Goal: Information Seeking & Learning: Compare options

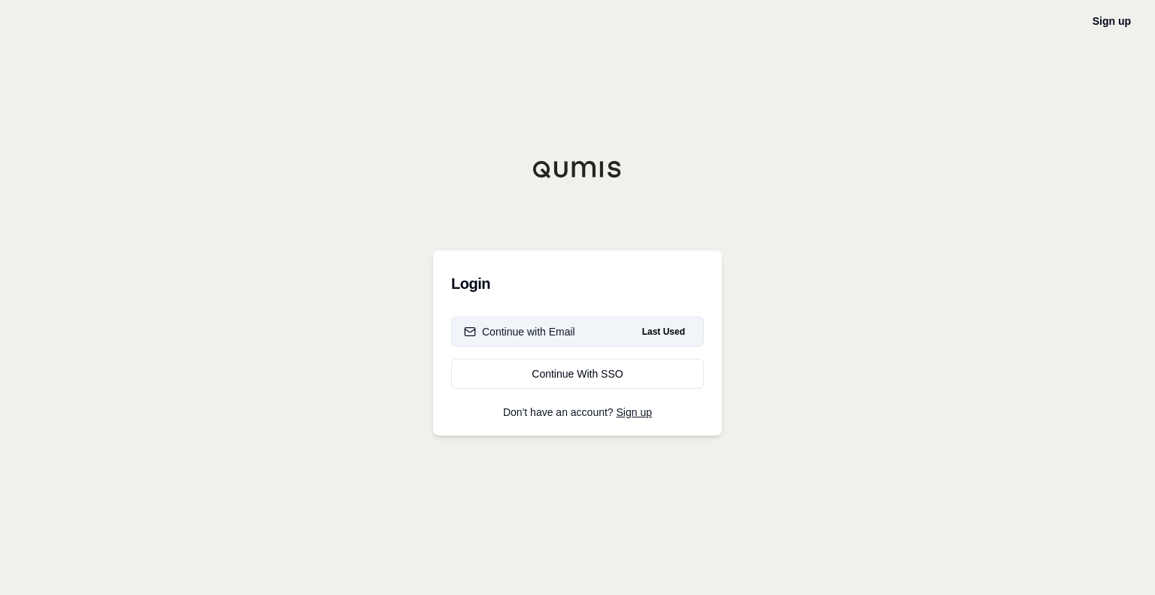
click at [574, 337] on div "Continue with Email" at bounding box center [519, 331] width 111 height 15
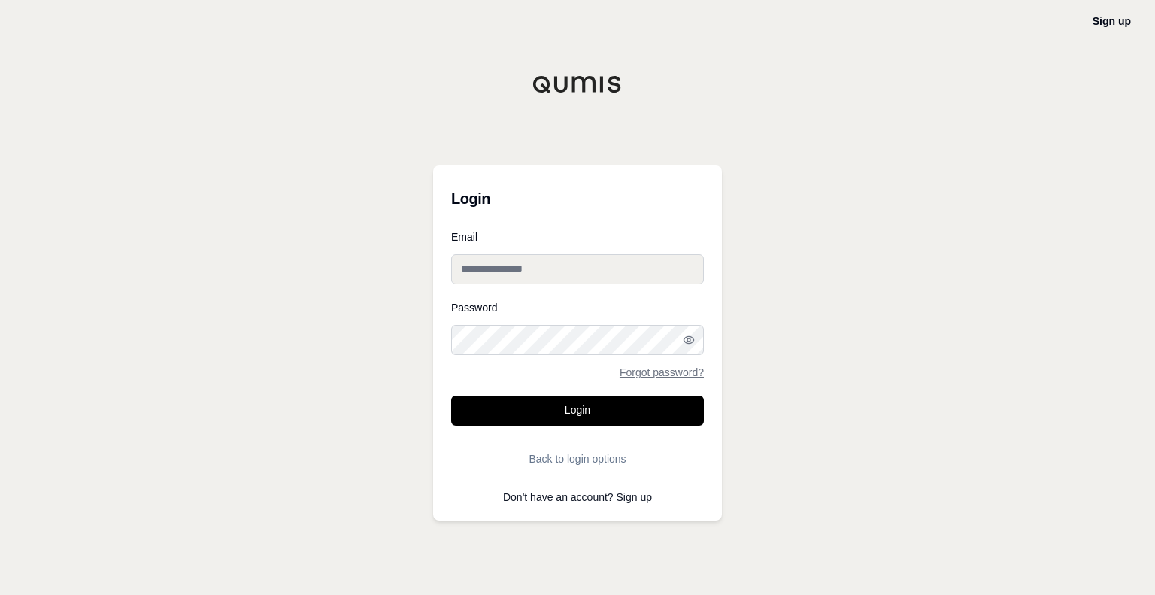
type input "**********"
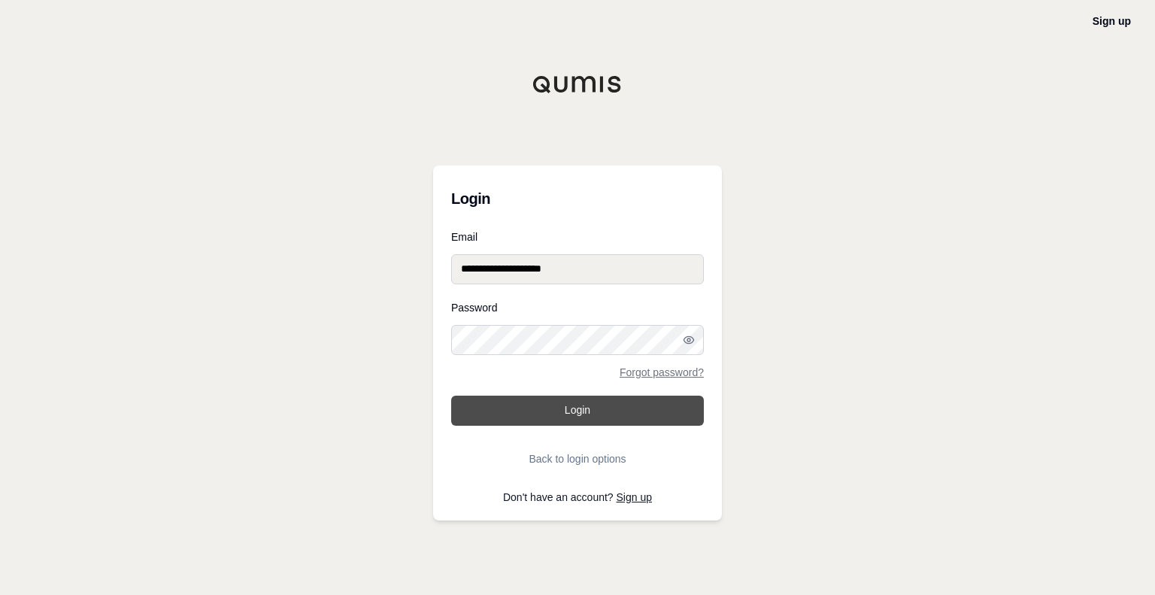
click at [556, 416] on button "Login" at bounding box center [577, 410] width 253 height 30
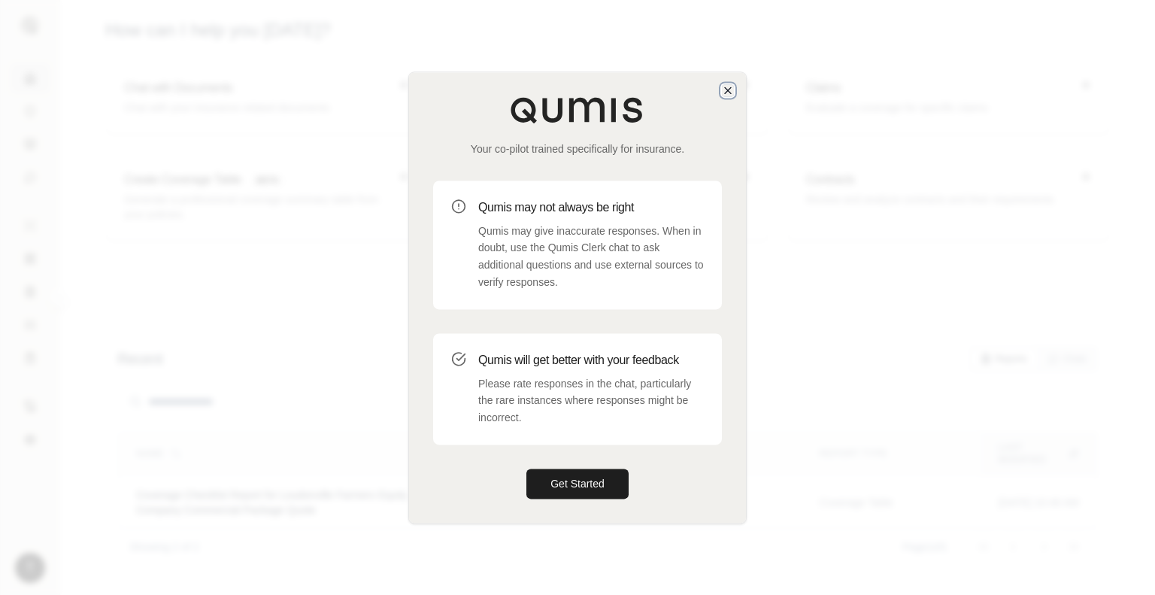
click at [725, 87] on icon "button" at bounding box center [728, 90] width 6 height 6
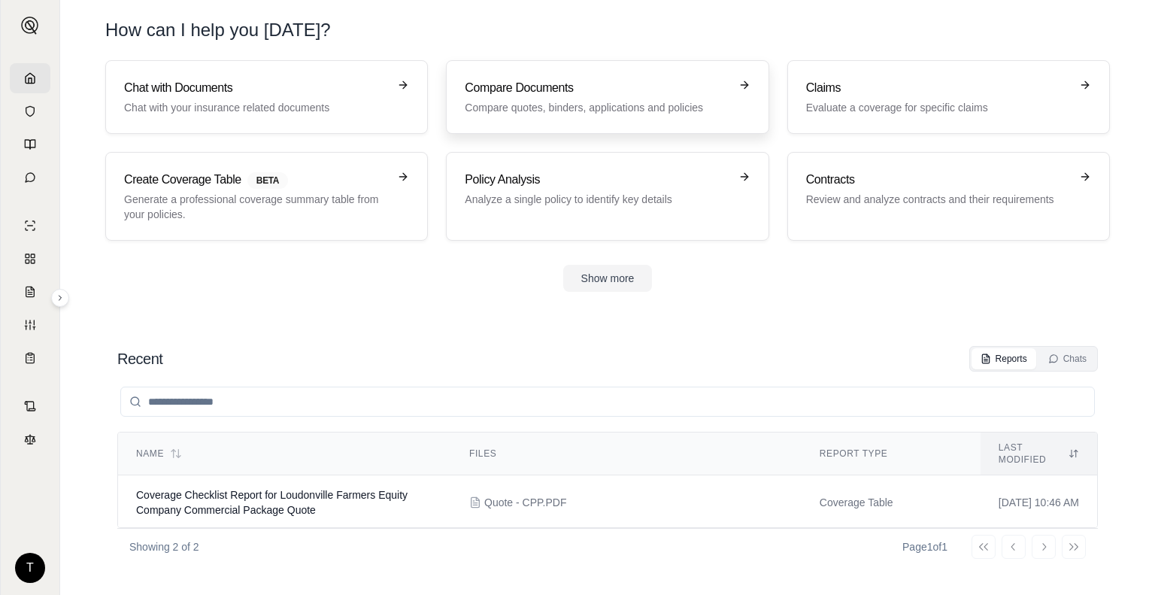
click at [628, 86] on h3 "Compare Documents" at bounding box center [597, 88] width 264 height 18
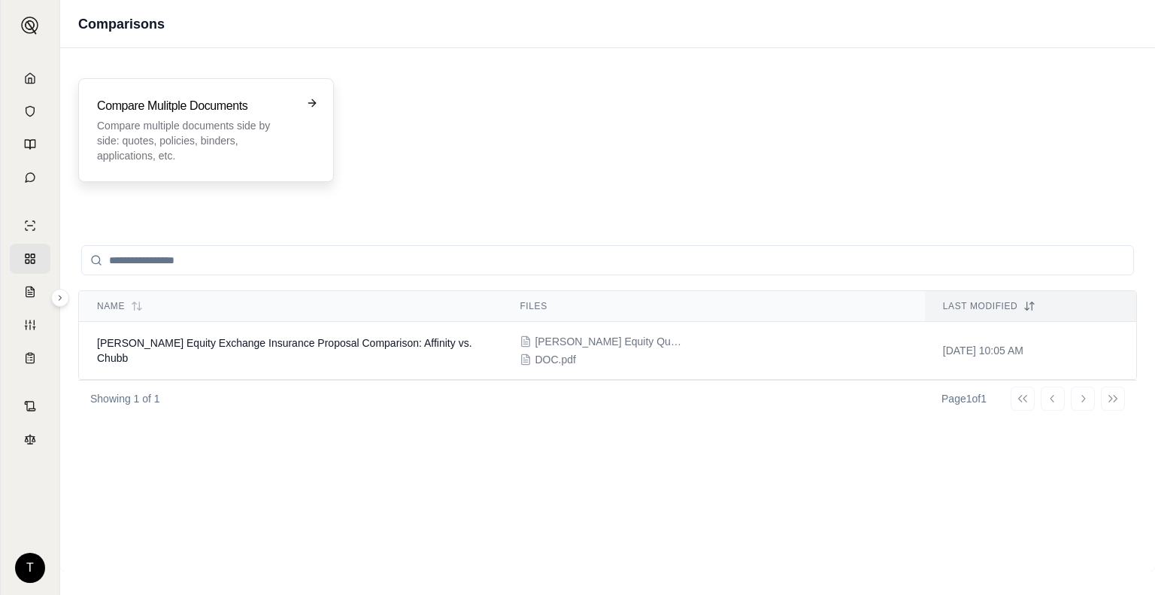
click at [271, 104] on h3 "Compare Mulitple Documents" at bounding box center [195, 106] width 197 height 18
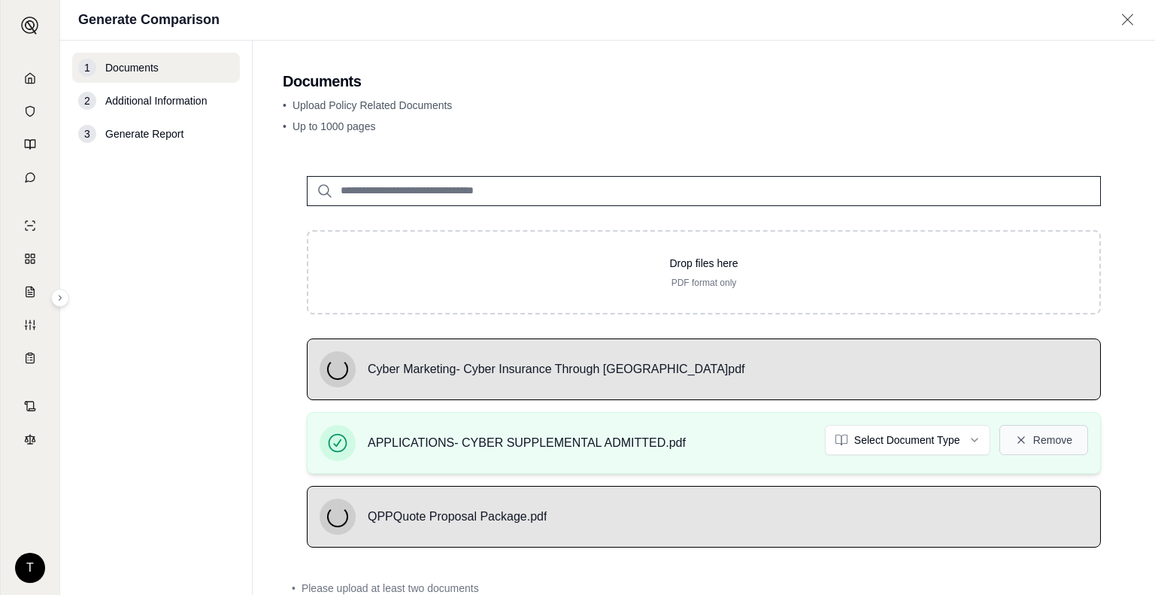
click at [1055, 440] on button "Remove" at bounding box center [1043, 440] width 89 height 30
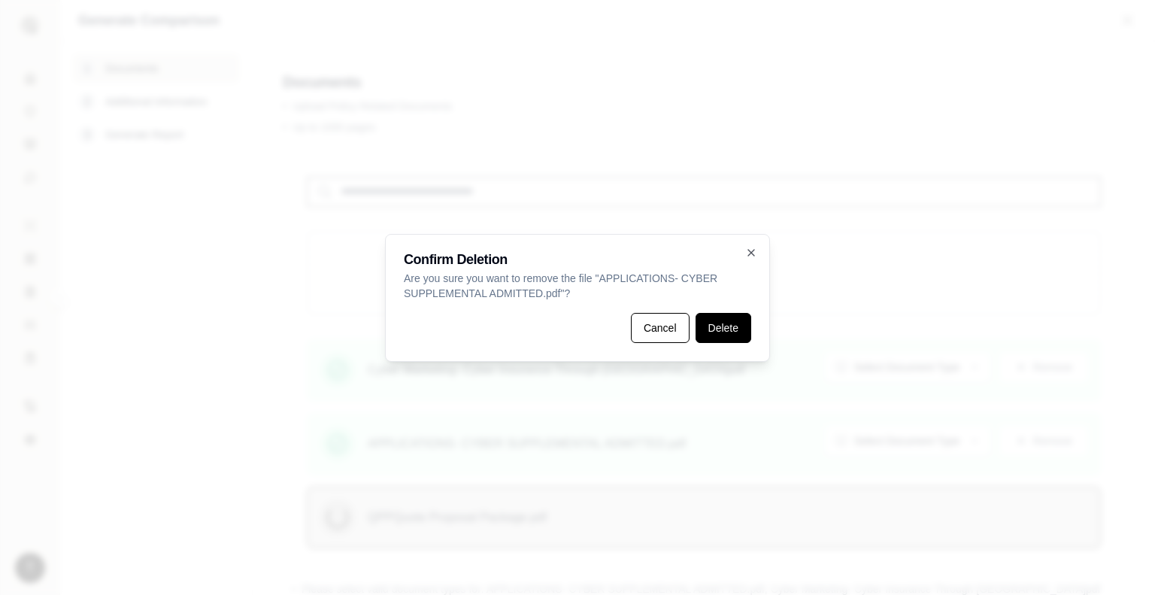
click at [734, 333] on button "Delete" at bounding box center [723, 328] width 56 height 30
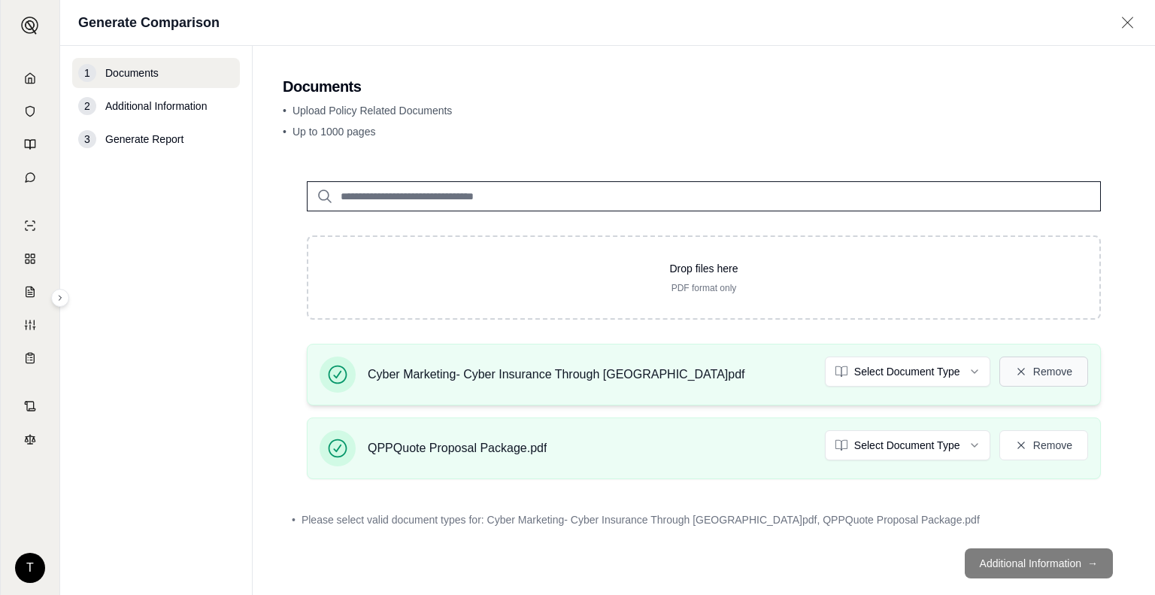
click at [1034, 380] on button "Remove" at bounding box center [1043, 371] width 89 height 30
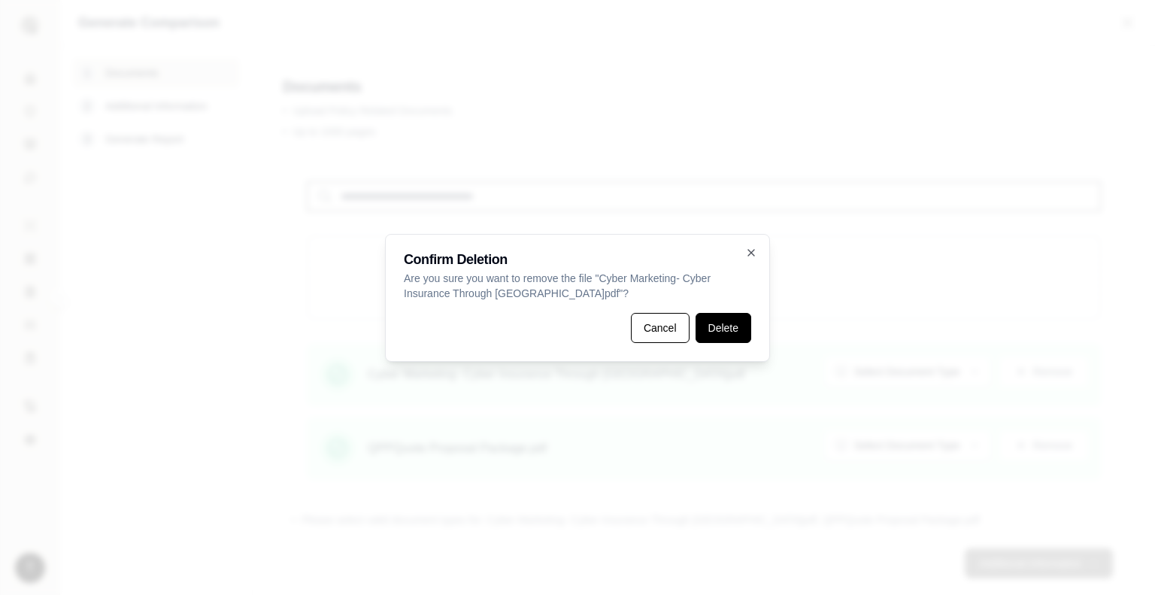
click at [725, 319] on button "Delete" at bounding box center [723, 328] width 56 height 30
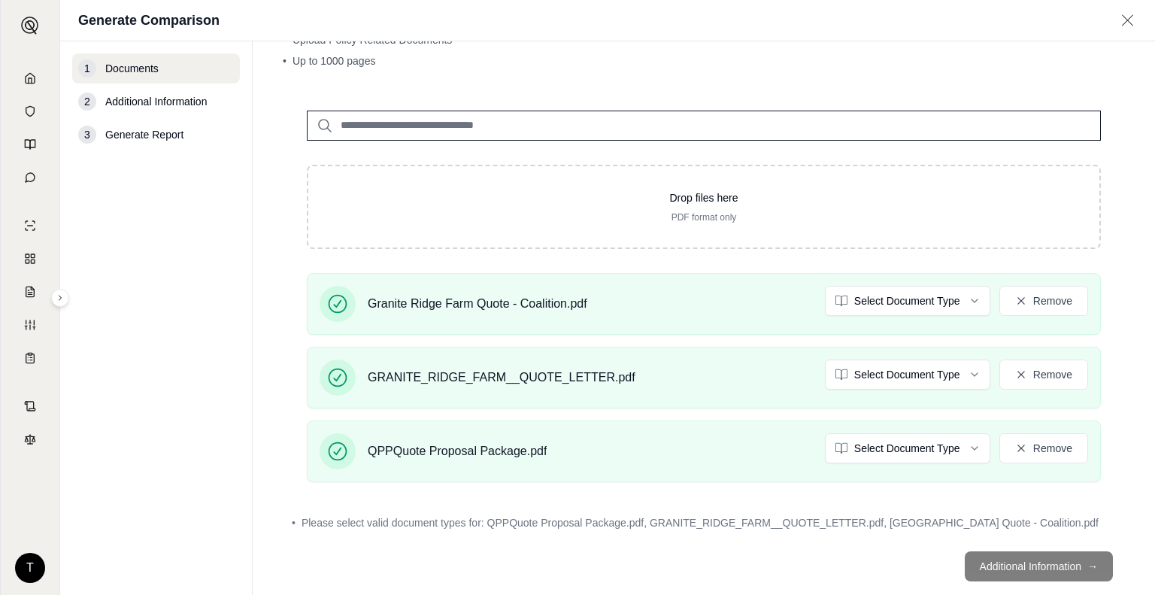
scroll to position [93, 0]
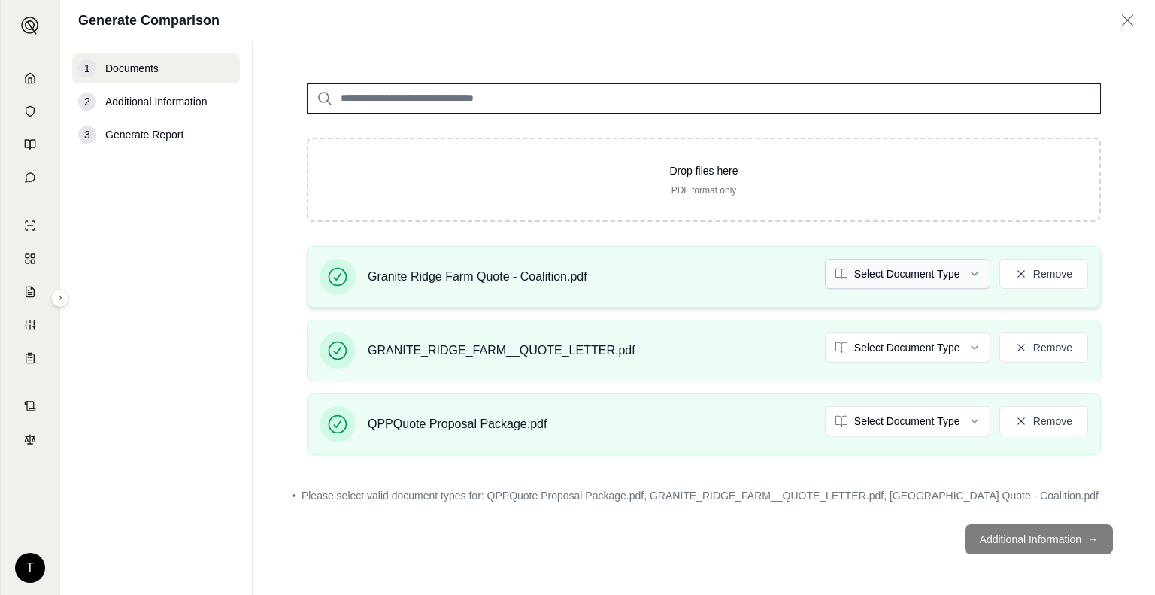
click at [964, 267] on html "T Generate Comparison 1 Documents 2 Additional Information 3 Generate Report Do…" at bounding box center [577, 297] width 1155 height 595
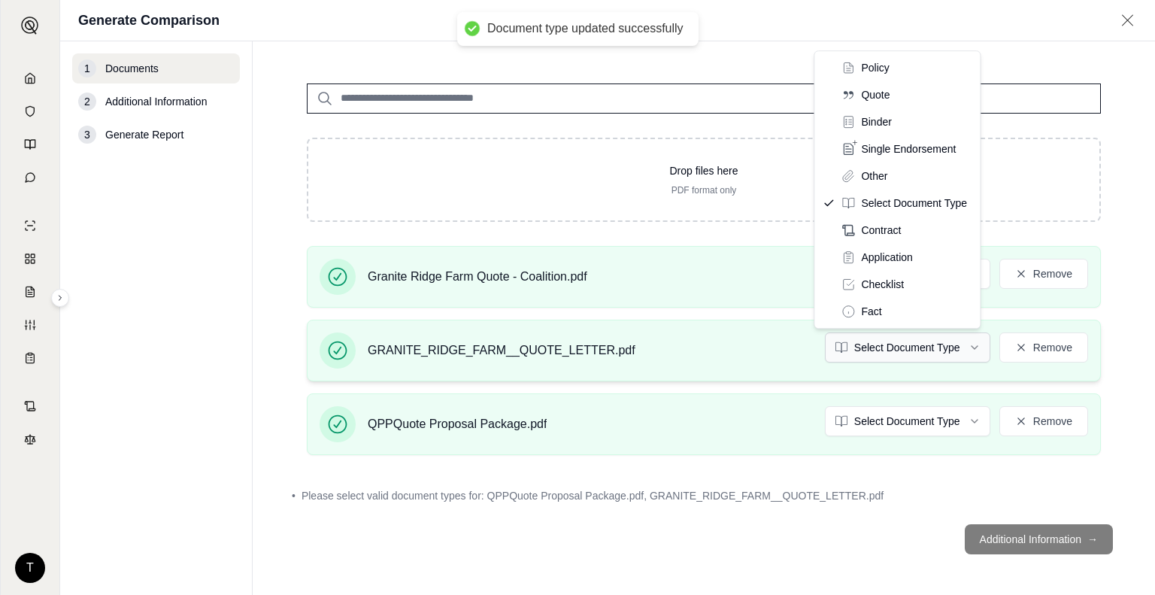
click at [961, 341] on html "Document type updated successfully T Generate Comparison 1 Documents 2 Addition…" at bounding box center [577, 297] width 1155 height 595
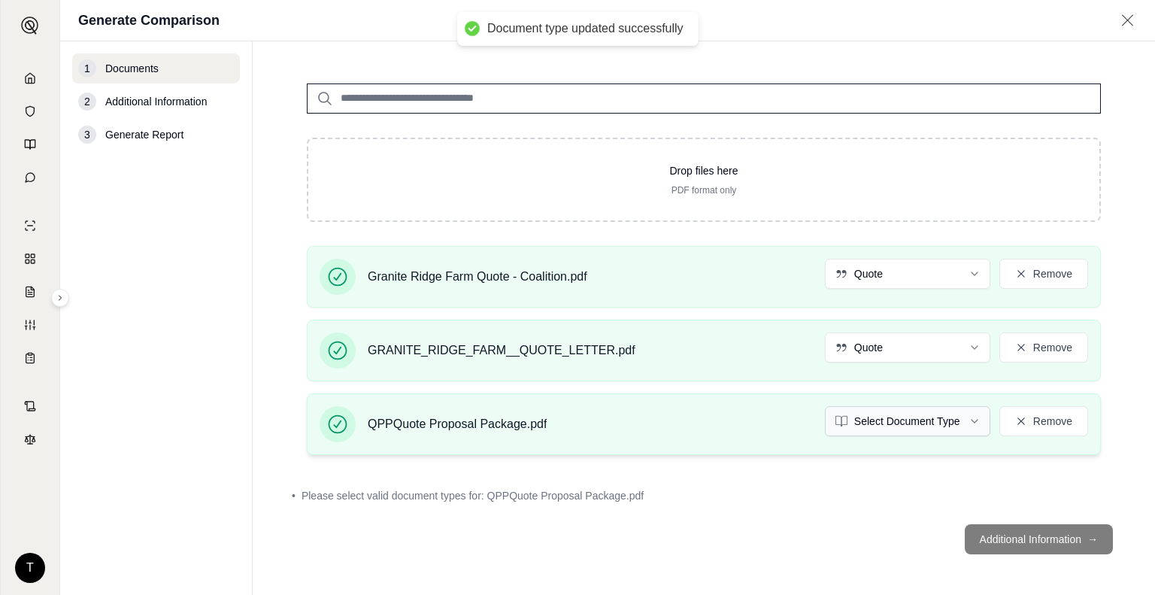
click at [952, 419] on html "Document type updated successfully T Generate Comparison 1 Documents 2 Addition…" at bounding box center [577, 297] width 1155 height 595
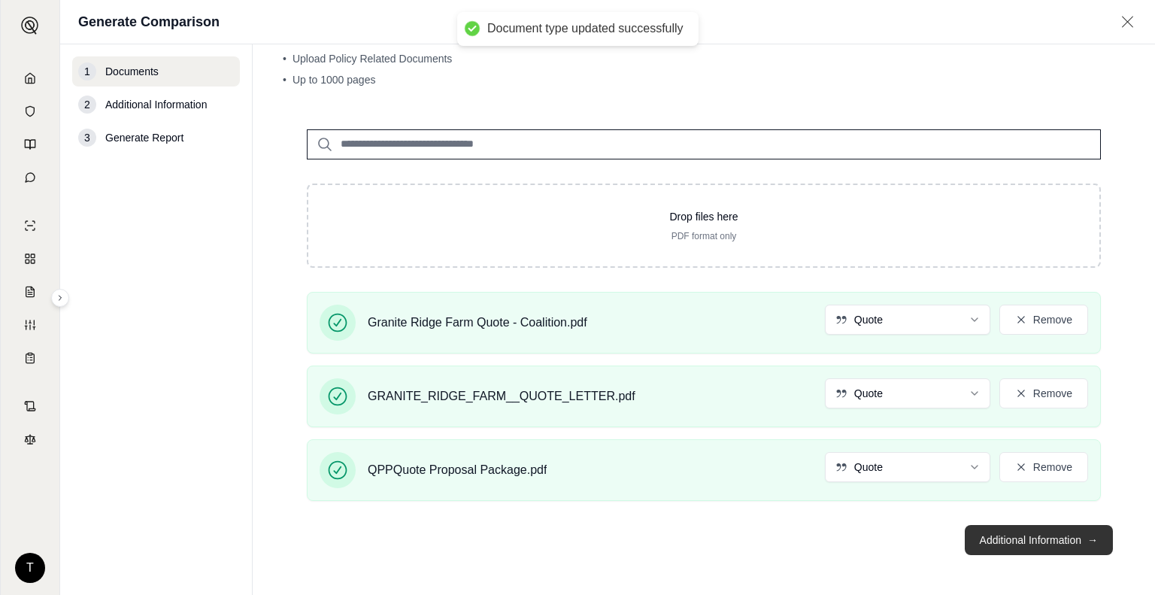
click at [1013, 534] on button "Additional Information →" at bounding box center [1038, 540] width 148 height 30
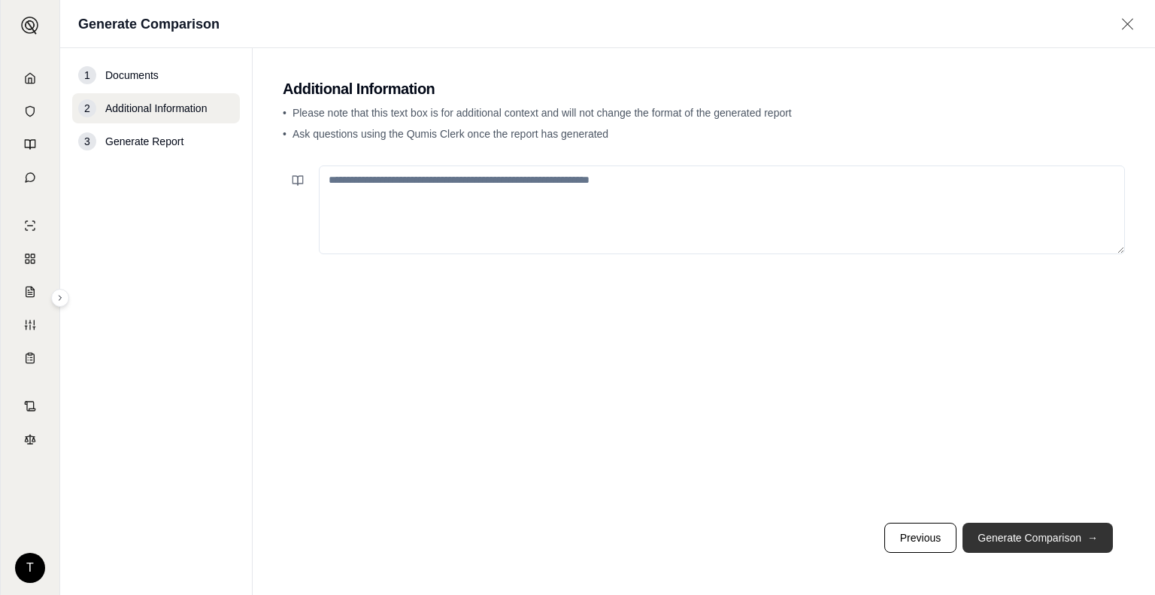
scroll to position [0, 0]
click at [555, 183] on textarea at bounding box center [722, 209] width 806 height 89
type textarea "**********"
click at [1082, 533] on button "Generate Comparison →" at bounding box center [1037, 537] width 150 height 30
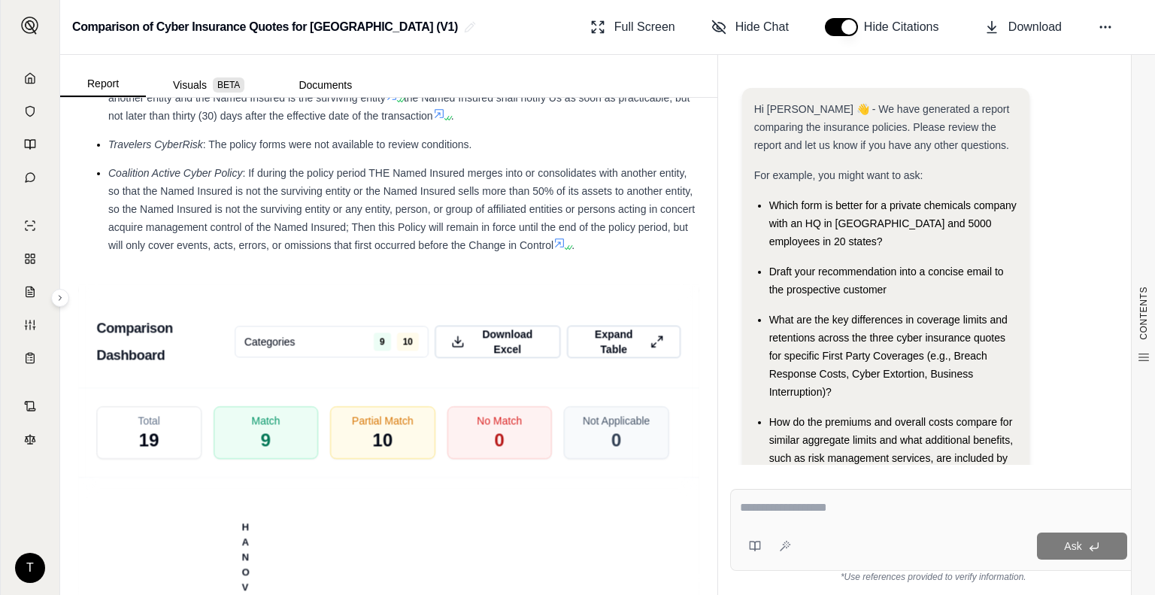
scroll to position [3812, 0]
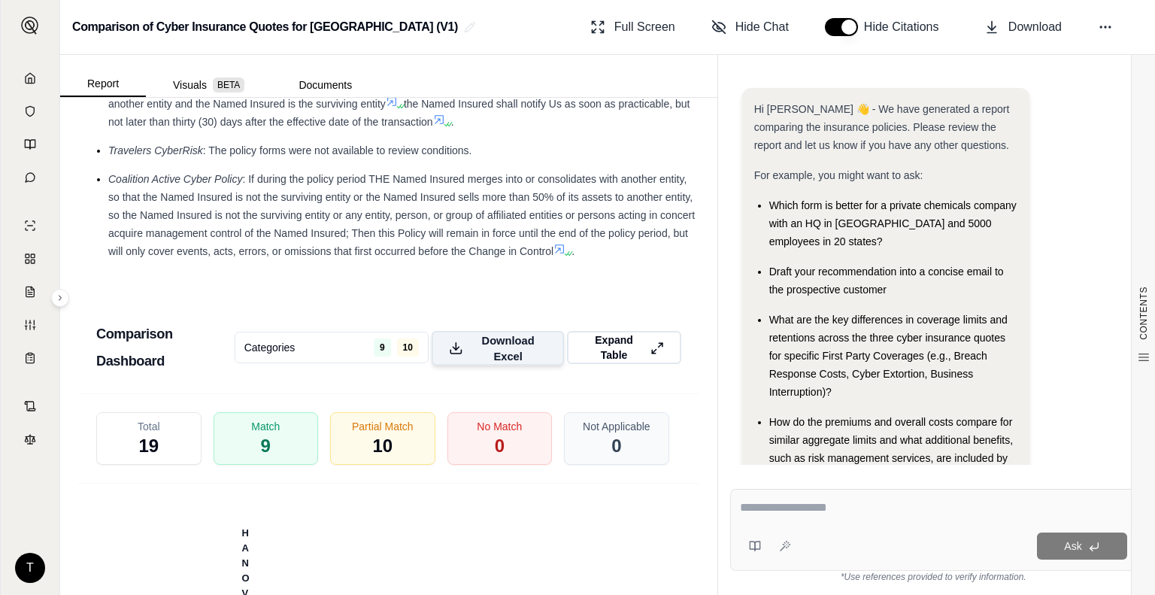
click at [502, 364] on span "Download Excel" at bounding box center [507, 348] width 77 height 32
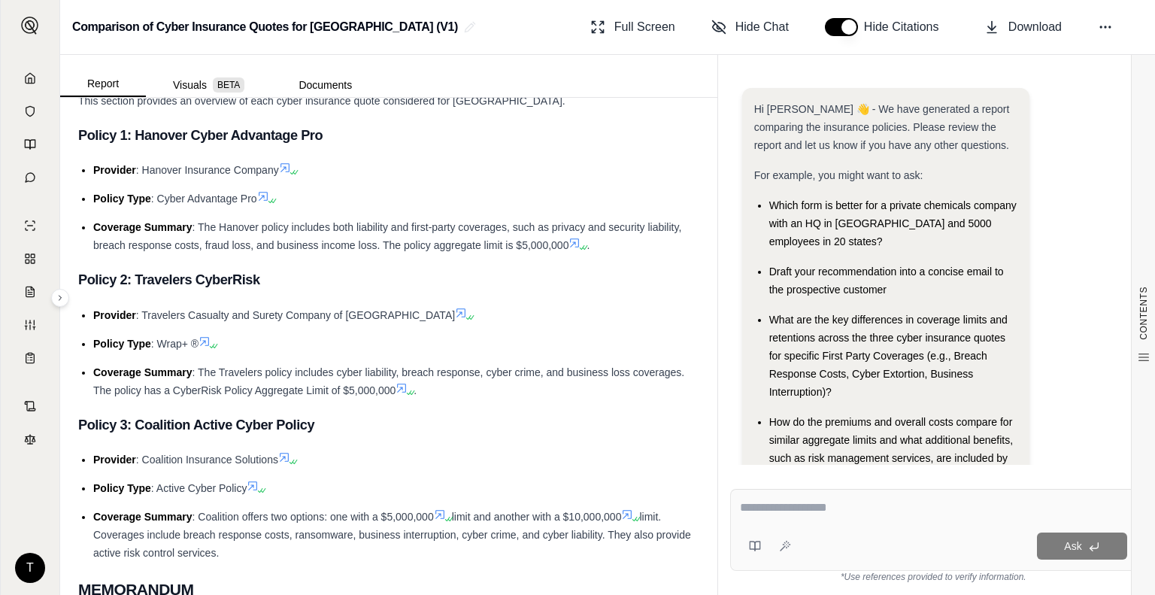
scroll to position [0, 0]
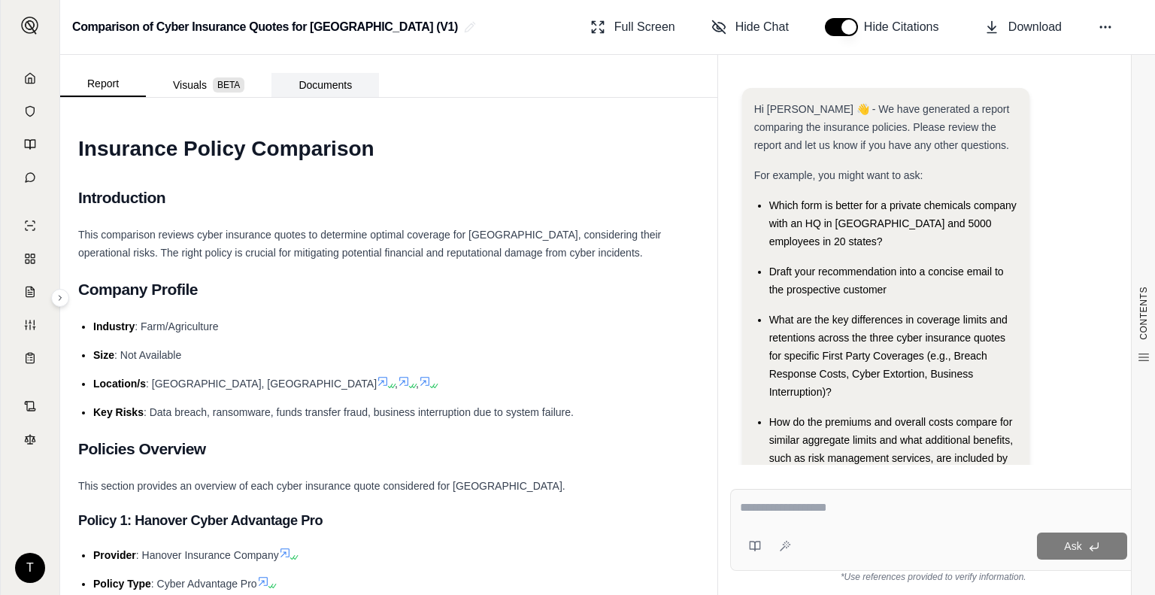
click at [340, 77] on button "Documents" at bounding box center [324, 85] width 107 height 24
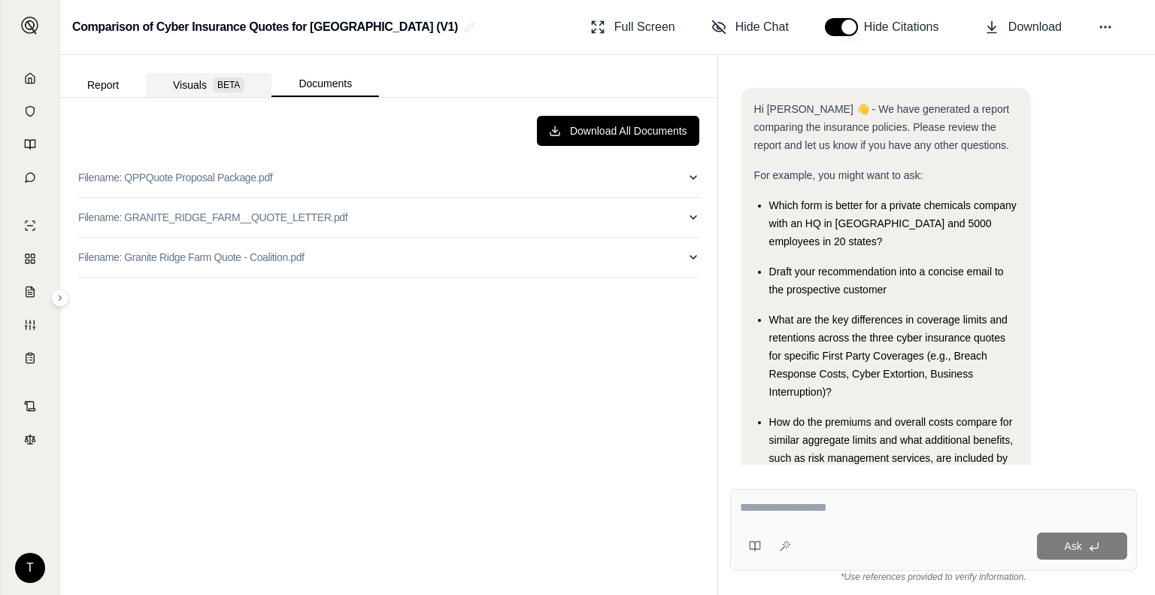
click at [238, 80] on span "BETA" at bounding box center [229, 84] width 32 height 15
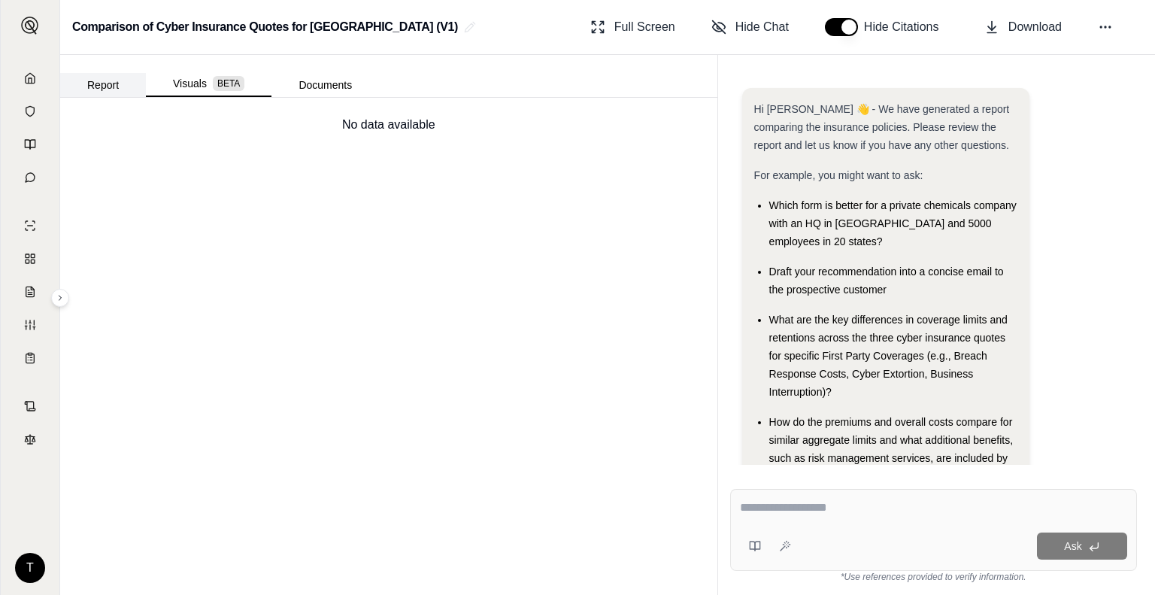
click at [105, 81] on button "Report" at bounding box center [103, 85] width 86 height 24
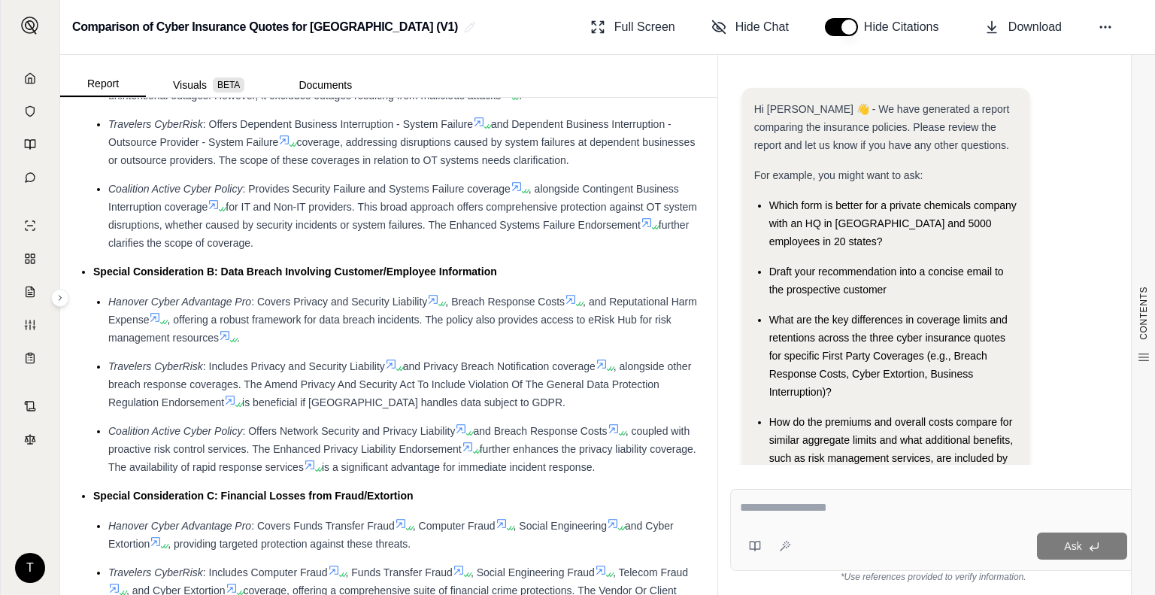
scroll to position [1438, 0]
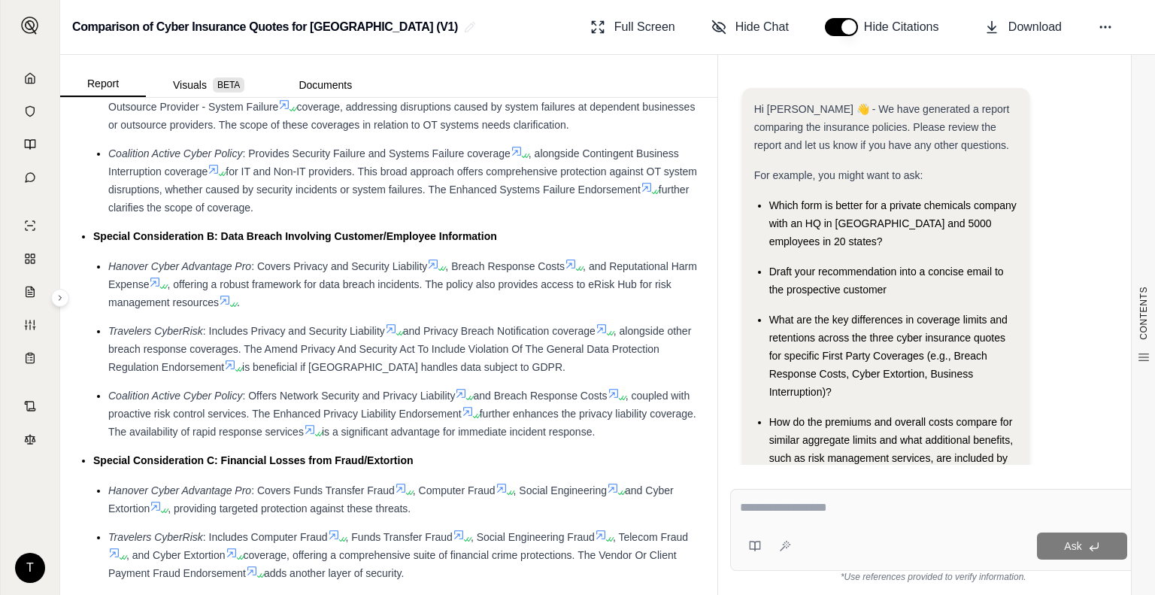
click at [803, 508] on textarea at bounding box center [934, 507] width 388 height 18
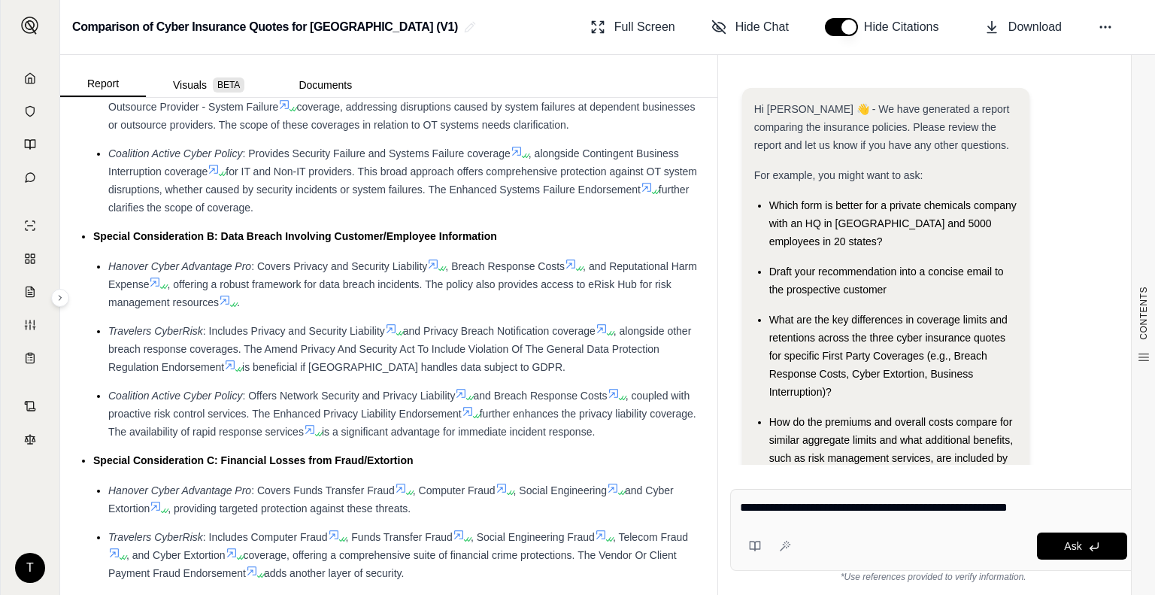
type textarea "**********"
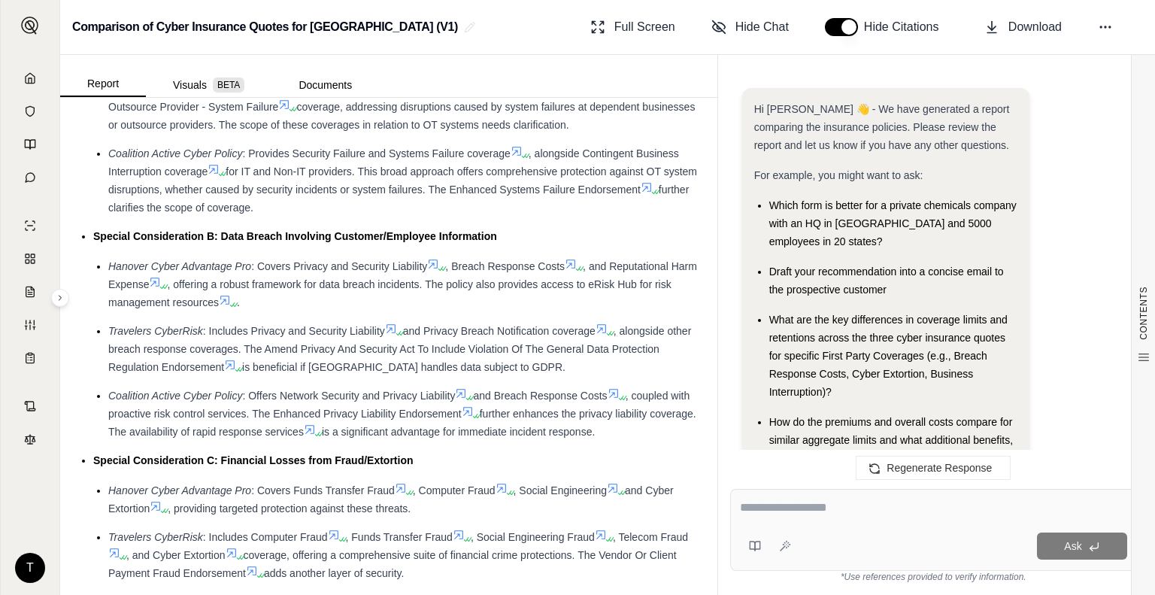
scroll to position [16572, 0]
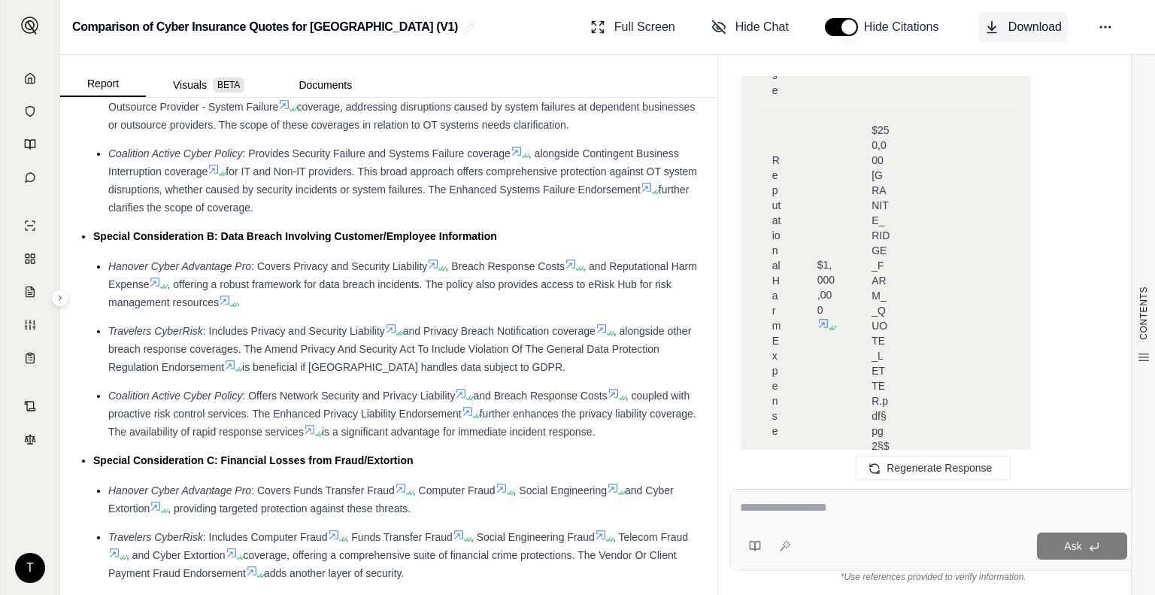
click at [1050, 35] on span "Download" at bounding box center [1034, 27] width 53 height 18
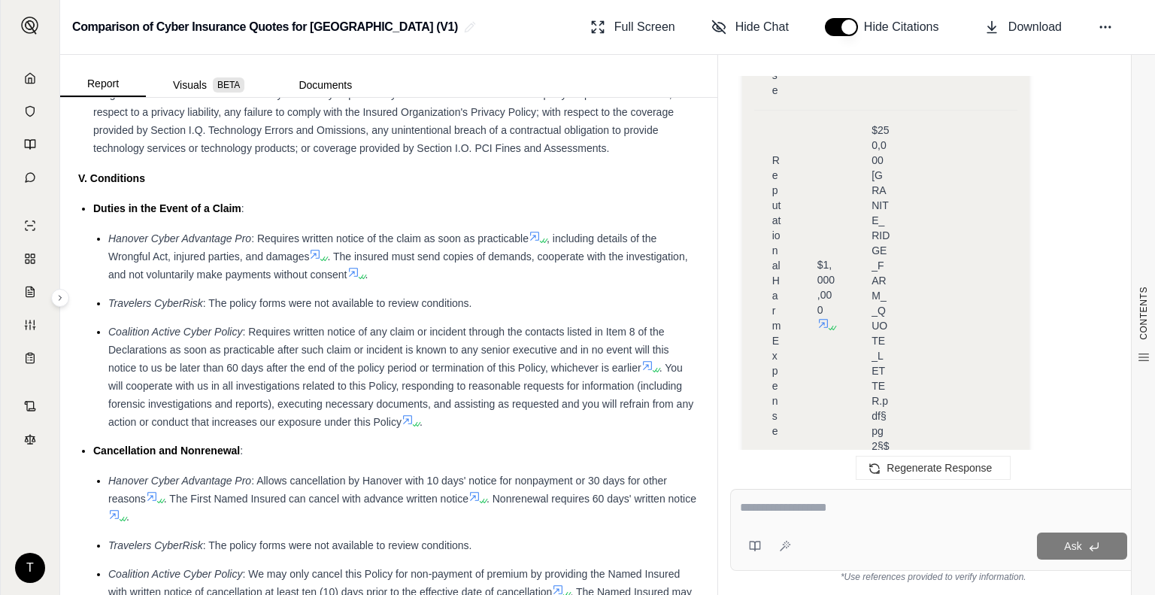
scroll to position [3163, 0]
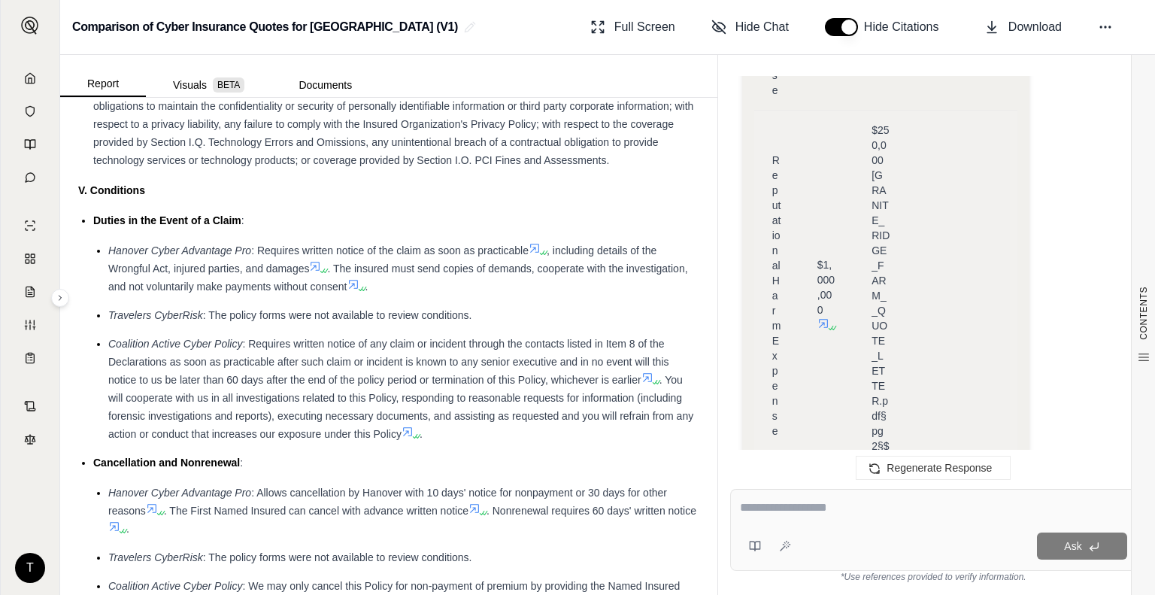
click at [958, 186] on td at bounding box center [935, 295] width 54 height 371
click at [308, 87] on button "Documents" at bounding box center [324, 85] width 107 height 24
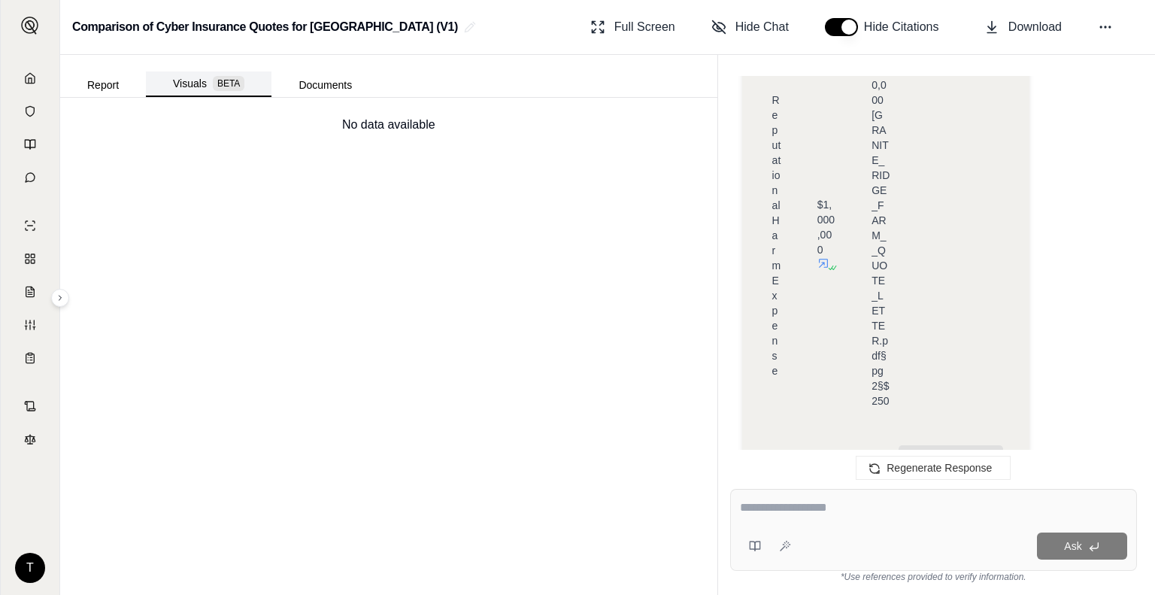
click at [222, 88] on span "BETA" at bounding box center [229, 83] width 32 height 15
click at [107, 87] on button "Report" at bounding box center [103, 85] width 86 height 24
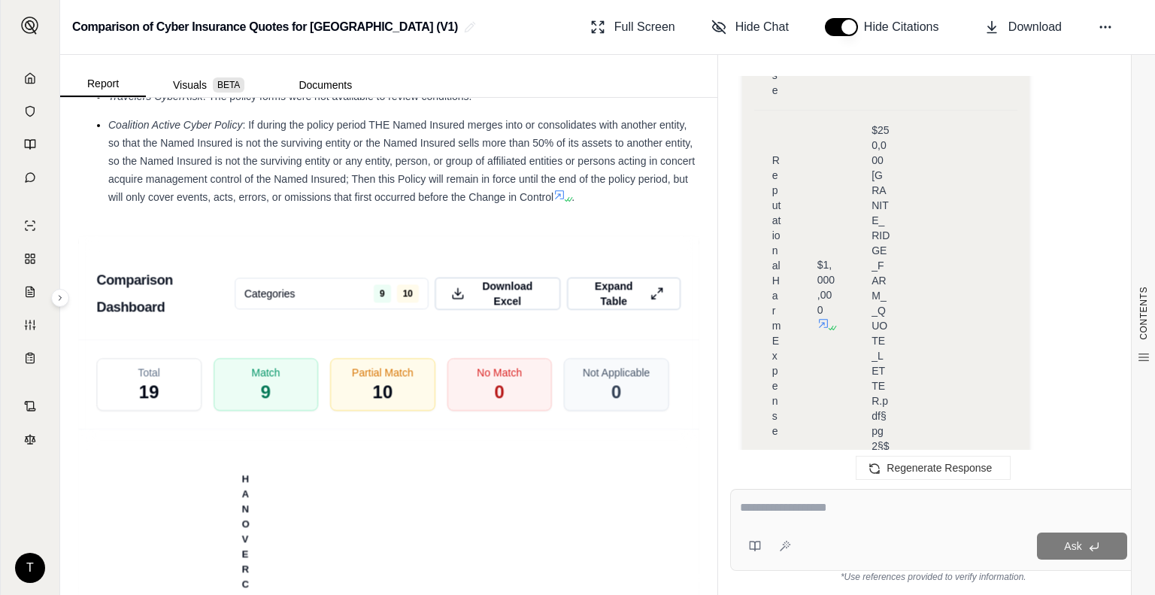
scroll to position [3860, 0]
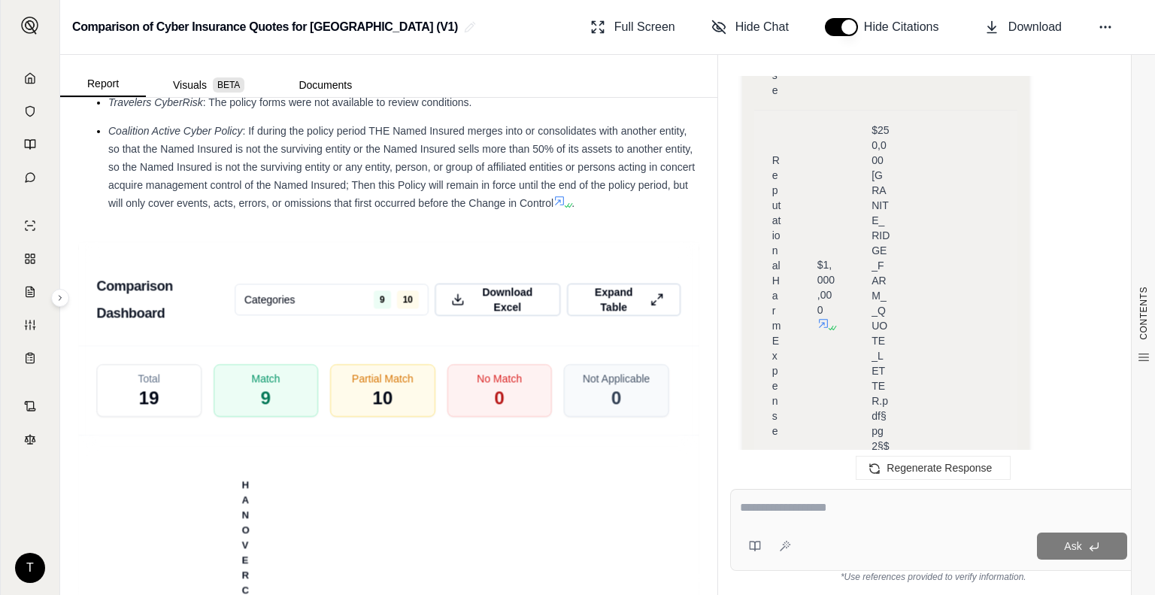
click at [852, 275] on td "$1,000,000" at bounding box center [826, 295] width 54 height 371
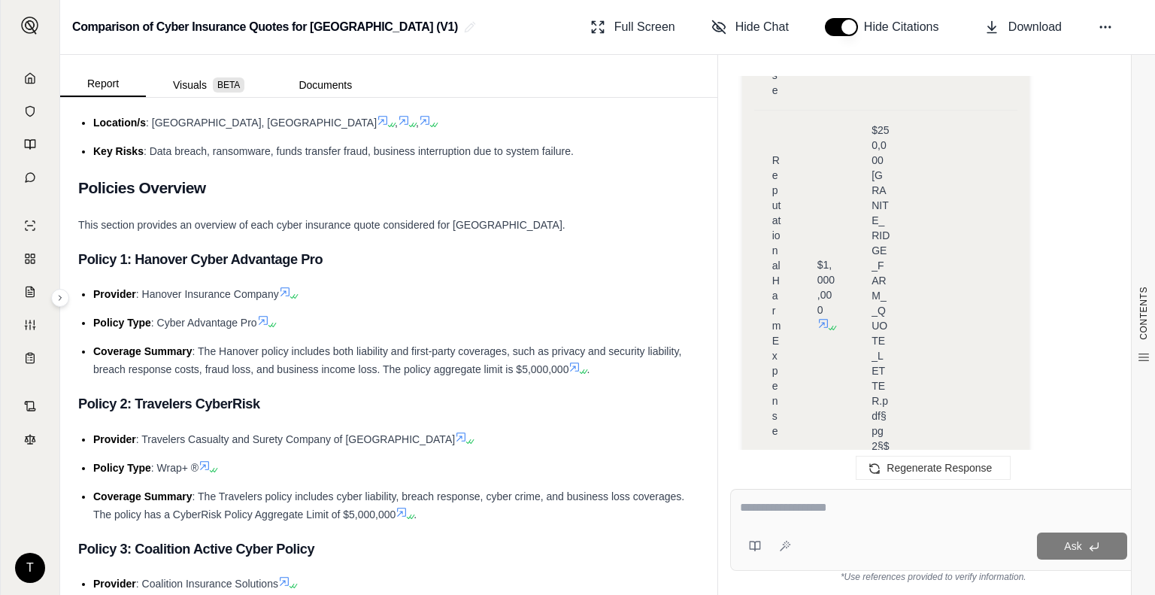
scroll to position [231, 0]
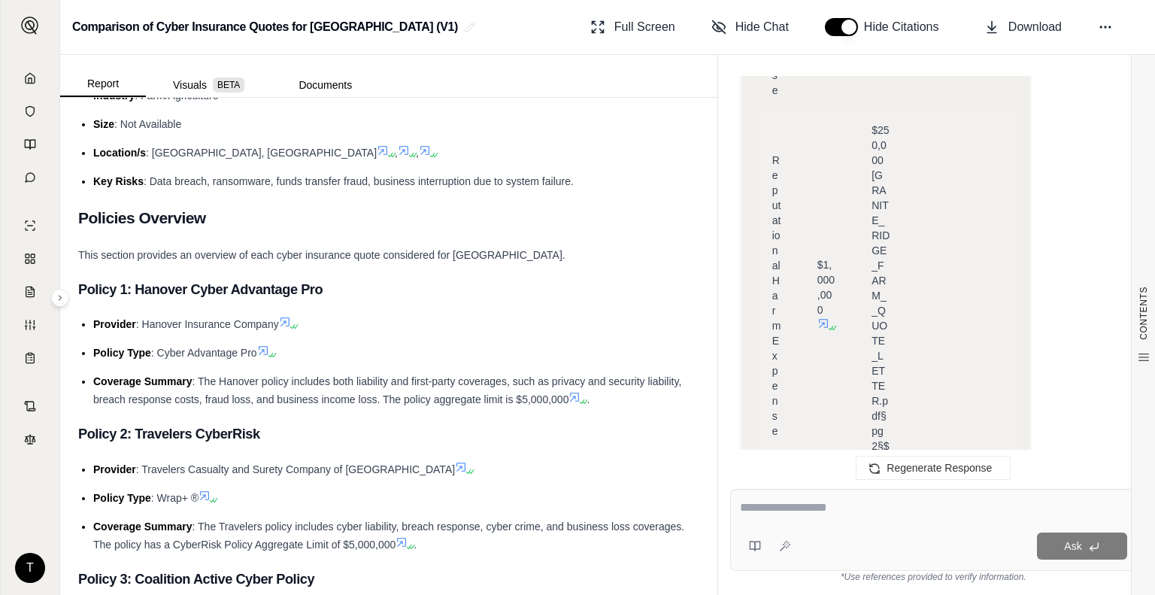
click at [914, 147] on td at bounding box center [935, 295] width 54 height 371
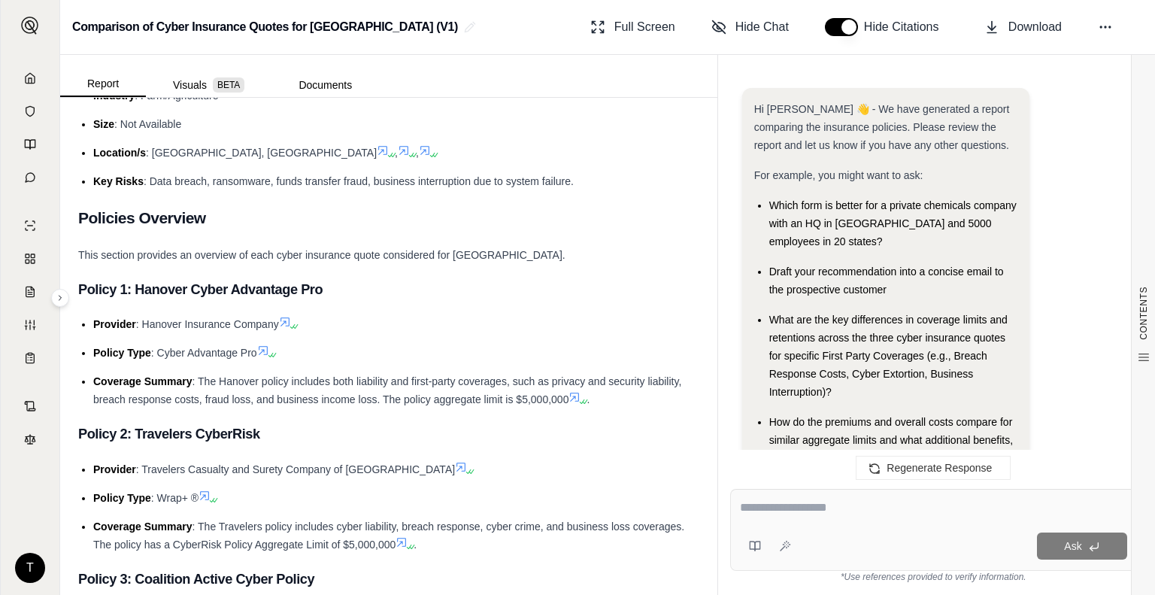
scroll to position [16696, 0]
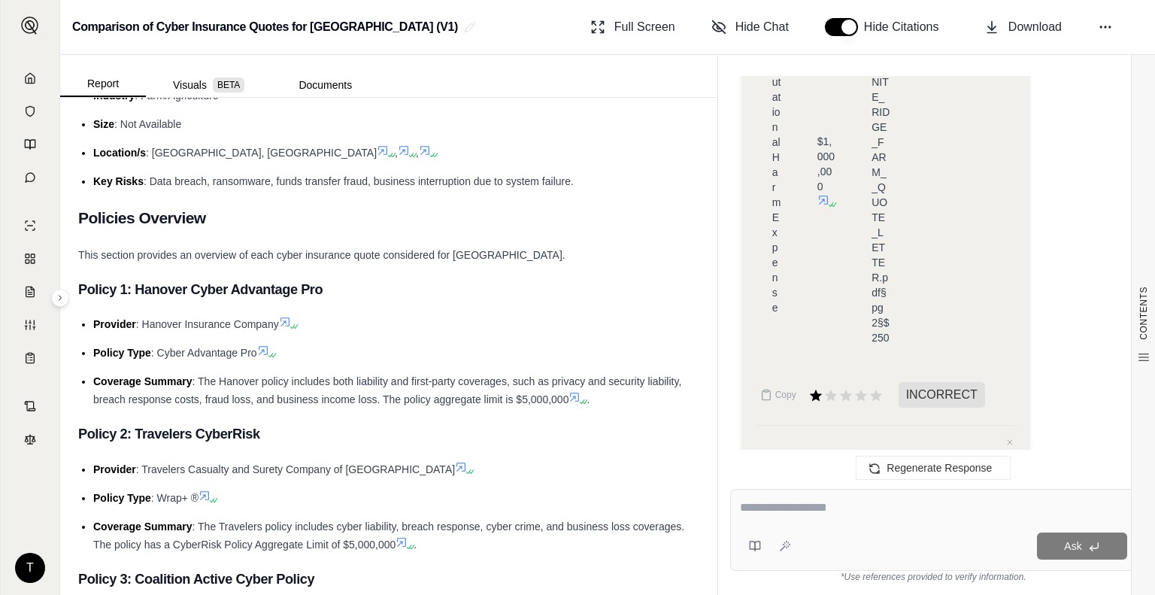
click at [848, 456] on textarea at bounding box center [885, 478] width 263 height 45
click at [782, 460] on div "Regenerate Response" at bounding box center [933, 467] width 431 height 36
click at [942, 513] on button "Cancel" at bounding box center [951, 523] width 40 height 21
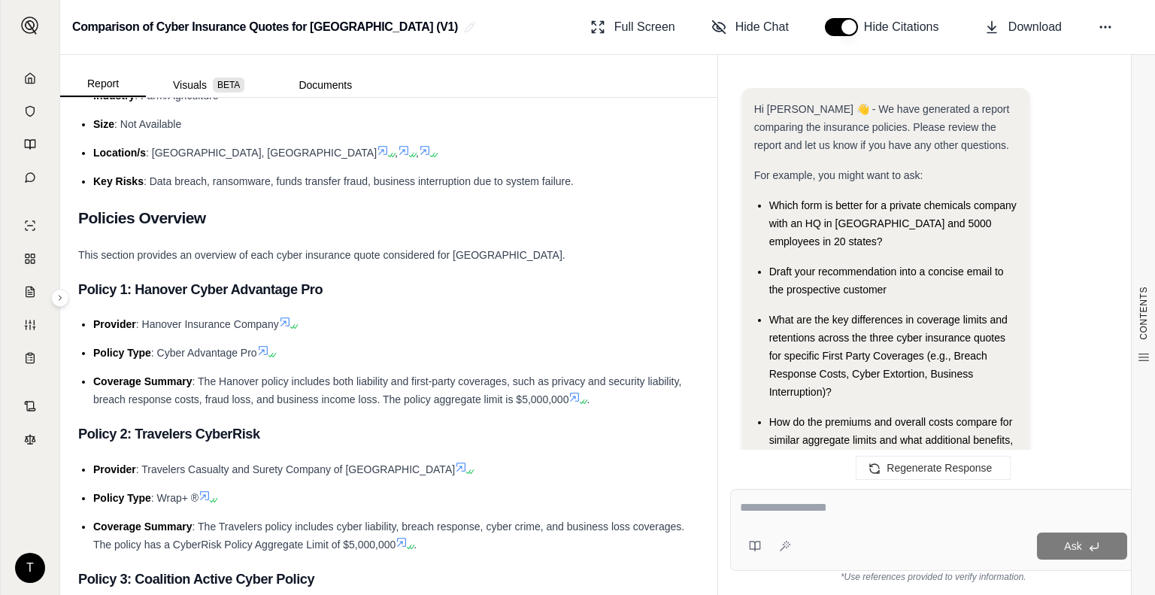
scroll to position [16572, 0]
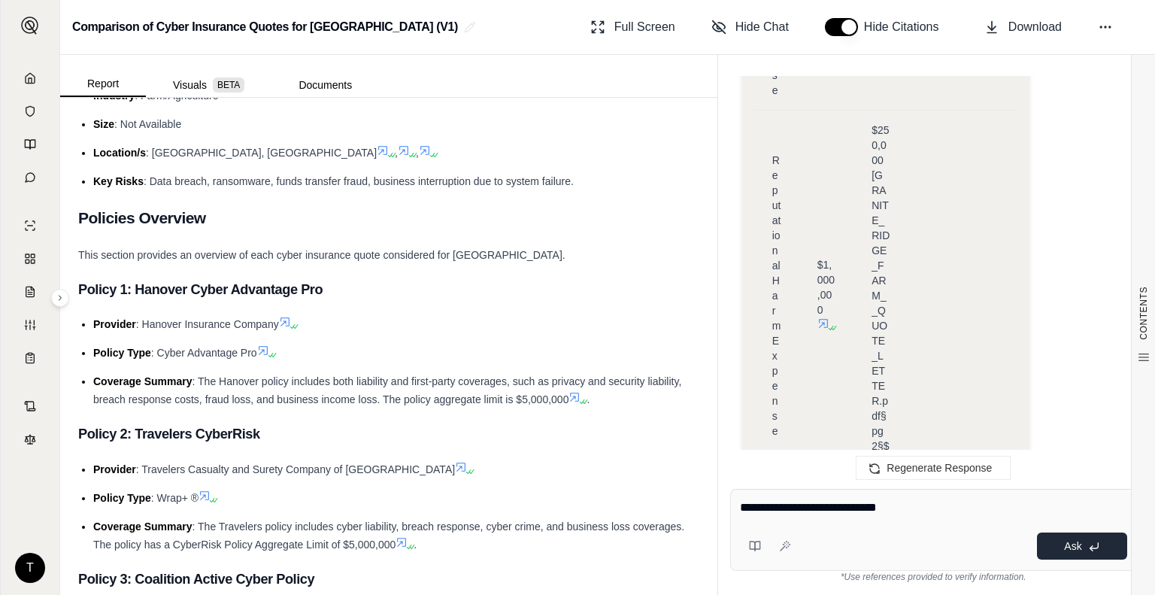
type textarea "**********"
click at [1082, 539] on button "Ask" at bounding box center [1082, 545] width 90 height 27
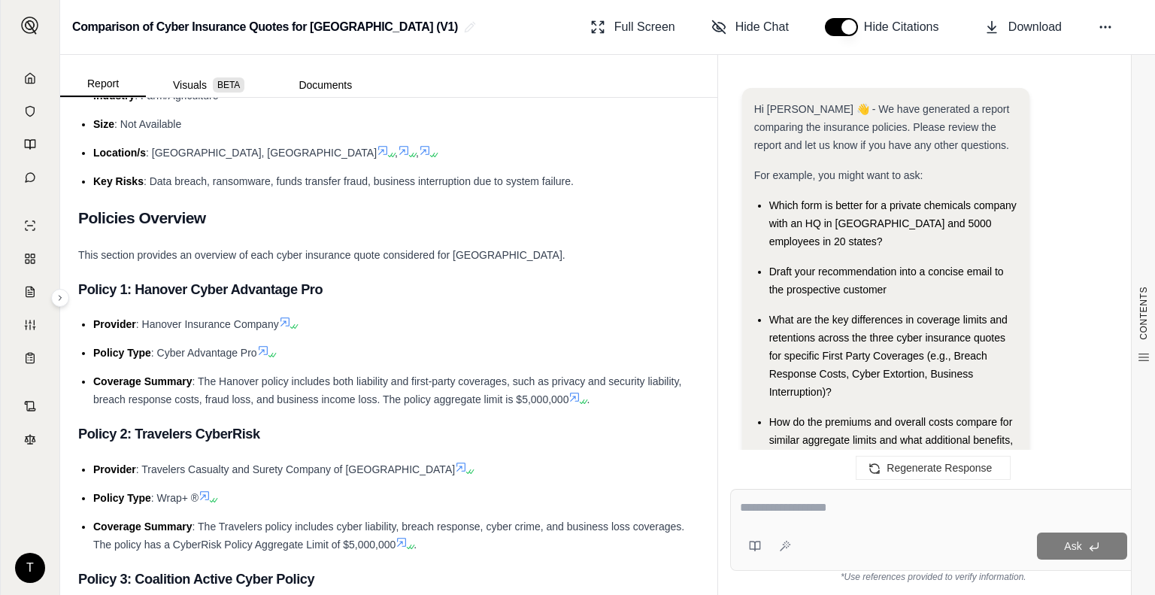
scroll to position [28608, 0]
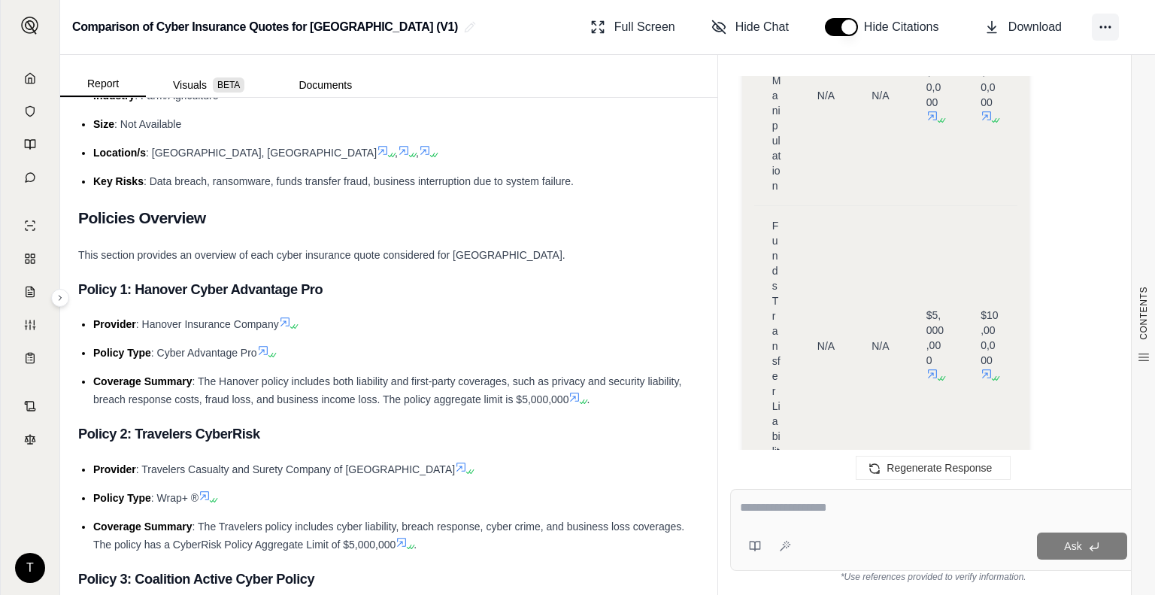
click at [1102, 25] on icon at bounding box center [1104, 27] width 15 height 15
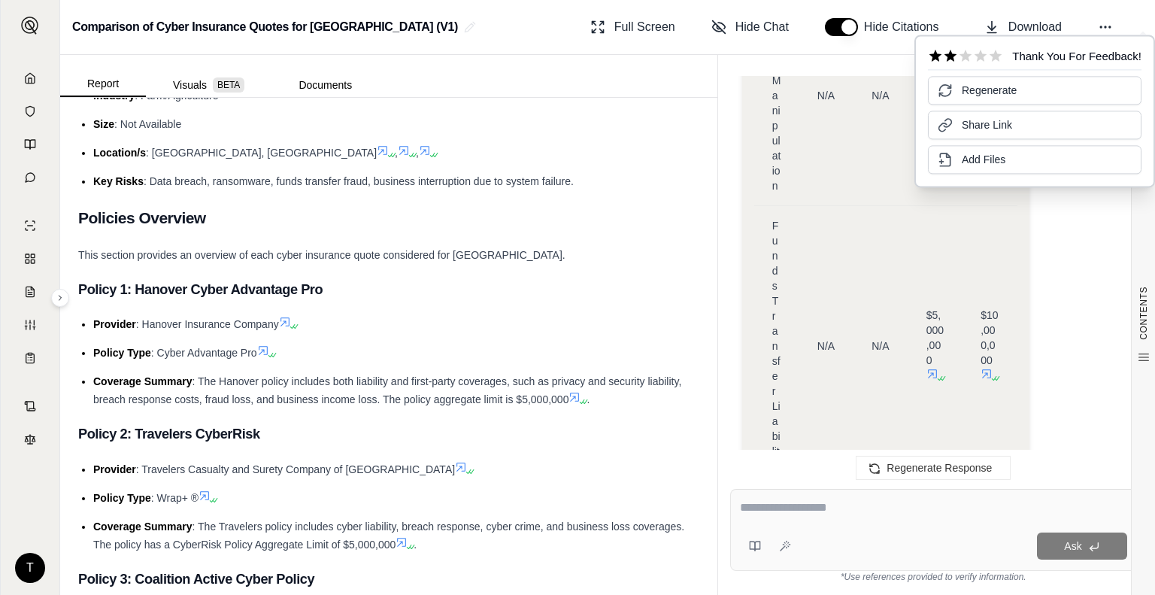
click at [723, 103] on div "Hi [PERSON_NAME] 👋 - We have generated a report comparing the insurance policie…" at bounding box center [933, 270] width 431 height 413
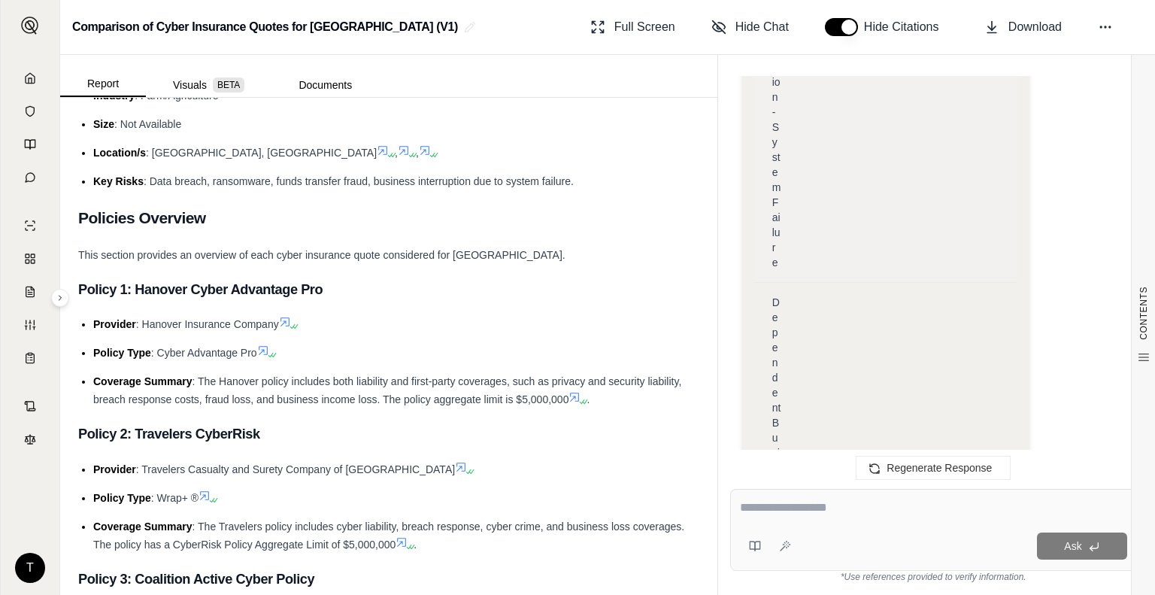
scroll to position [26330, 0]
drag, startPoint x: 985, startPoint y: 344, endPoint x: 797, endPoint y: 101, distance: 308.1
click at [940, 317] on td "N/A" at bounding box center [935, 575] width 54 height 581
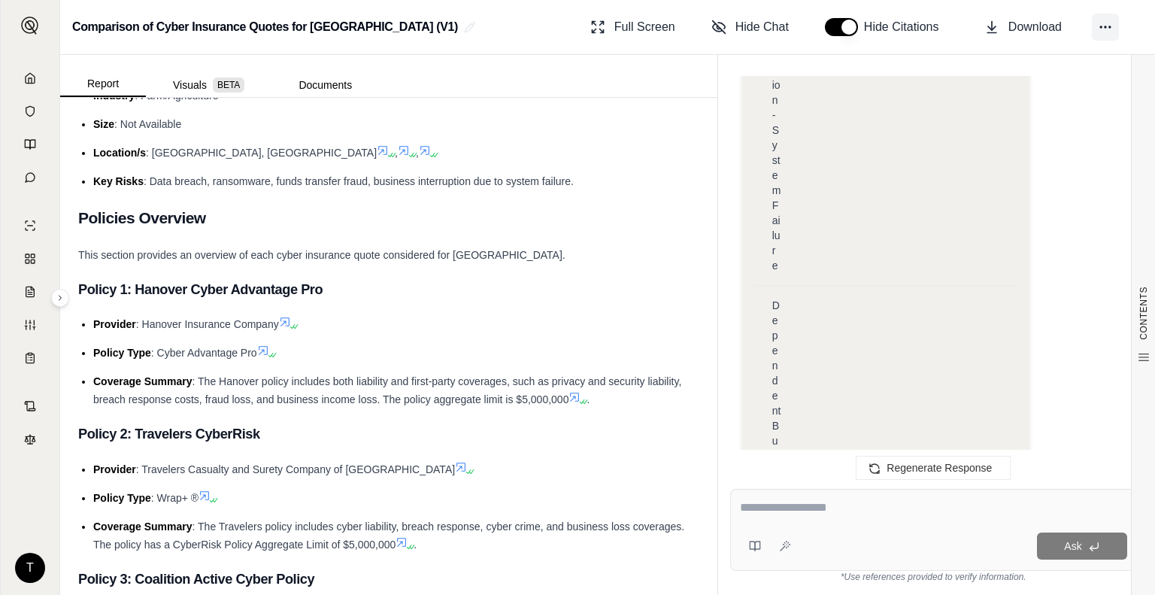
click at [1109, 30] on icon at bounding box center [1104, 27] width 15 height 15
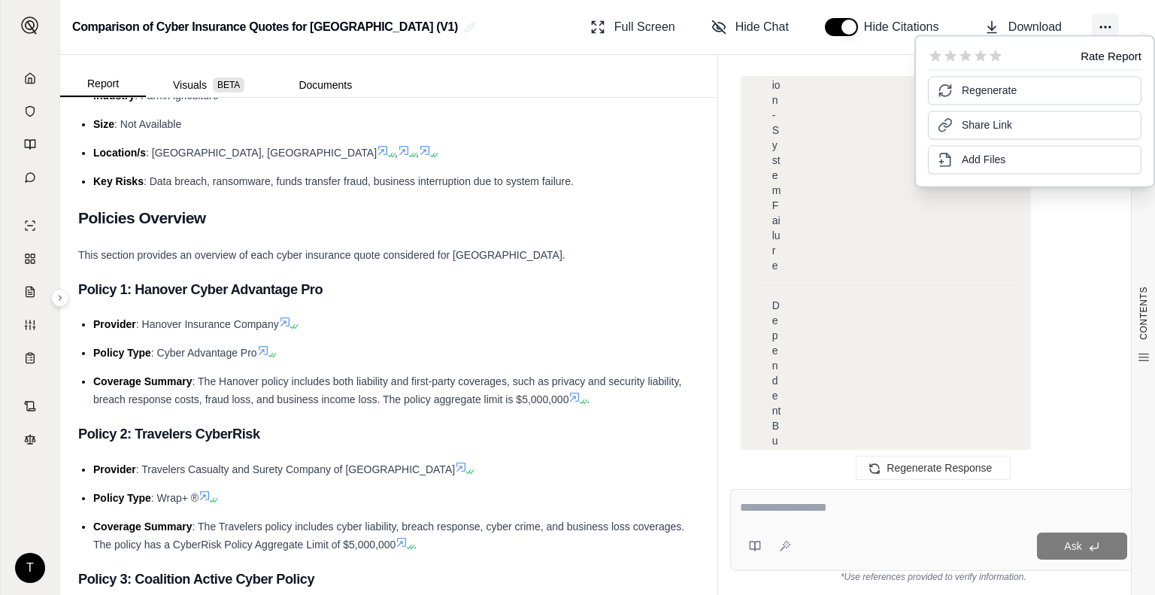
click at [1109, 30] on icon at bounding box center [1104, 27] width 15 height 15
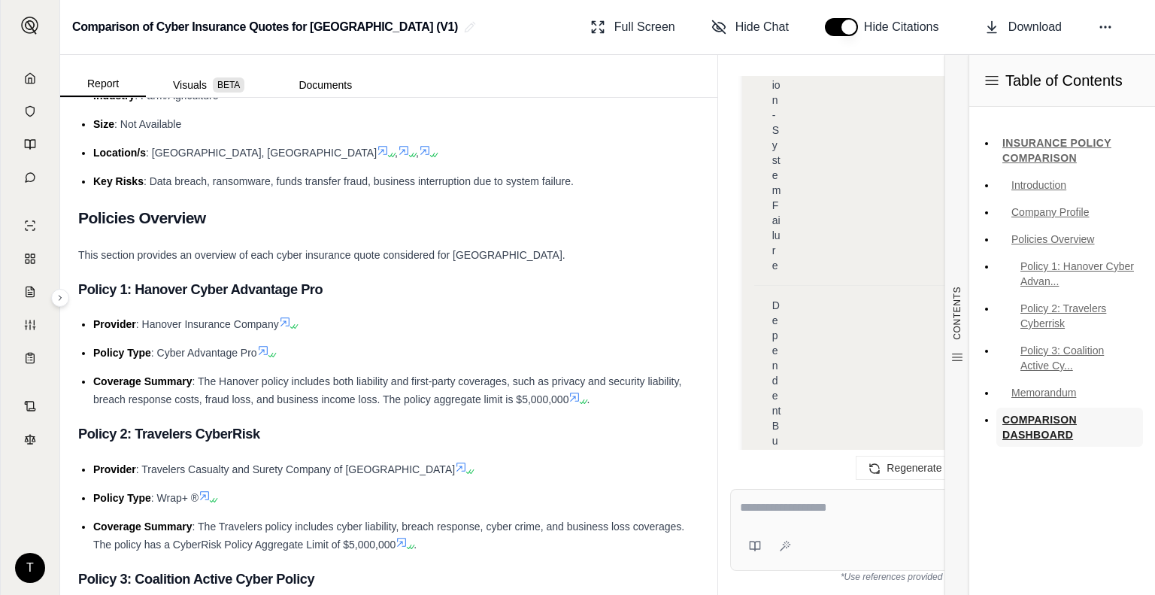
click at [1046, 420] on link "COMPARISON DASHBOARD" at bounding box center [1069, 426] width 147 height 39
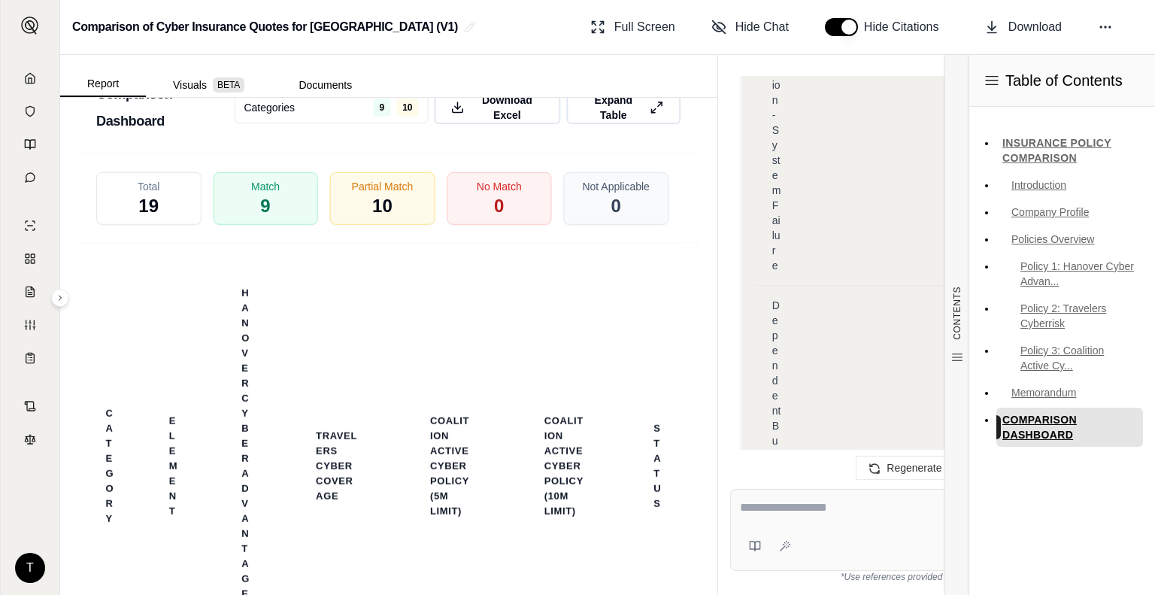
scroll to position [4023, 0]
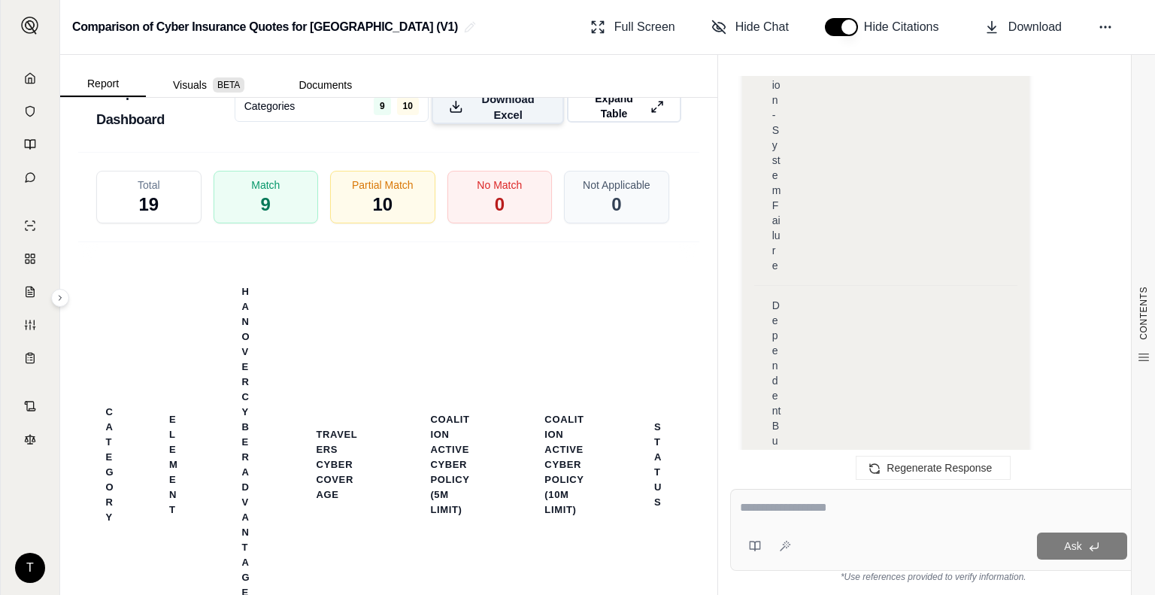
click at [477, 123] on span "Download Excel" at bounding box center [507, 107] width 77 height 32
click at [919, 464] on span "Regenerate Response" at bounding box center [938, 468] width 105 height 12
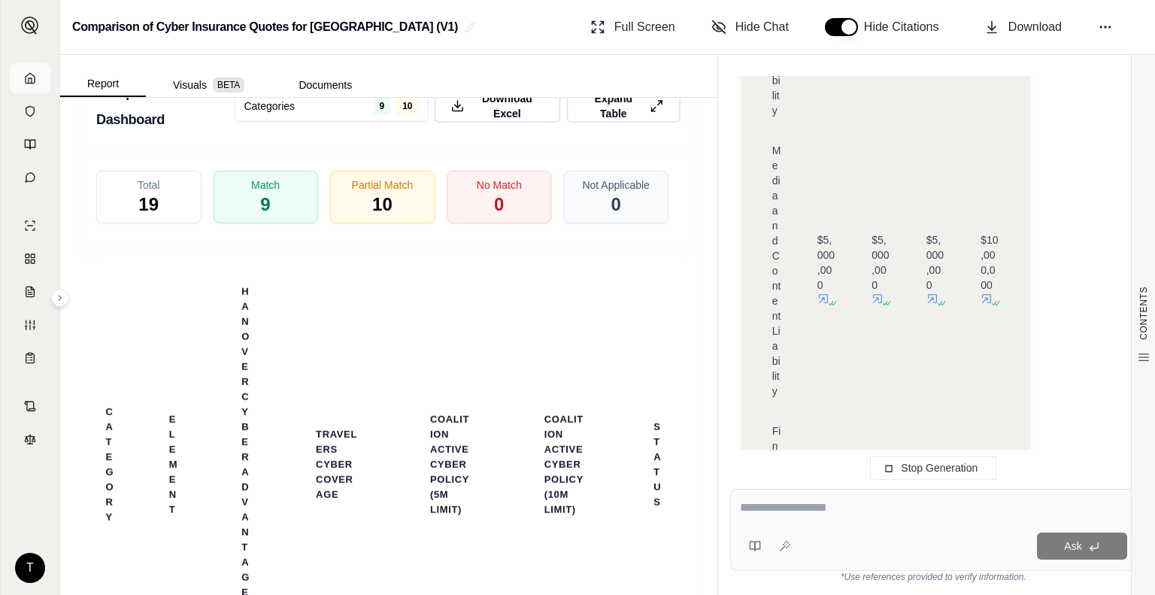
scroll to position [30237, 0]
click at [32, 80] on polyline at bounding box center [30, 80] width 3 height 5
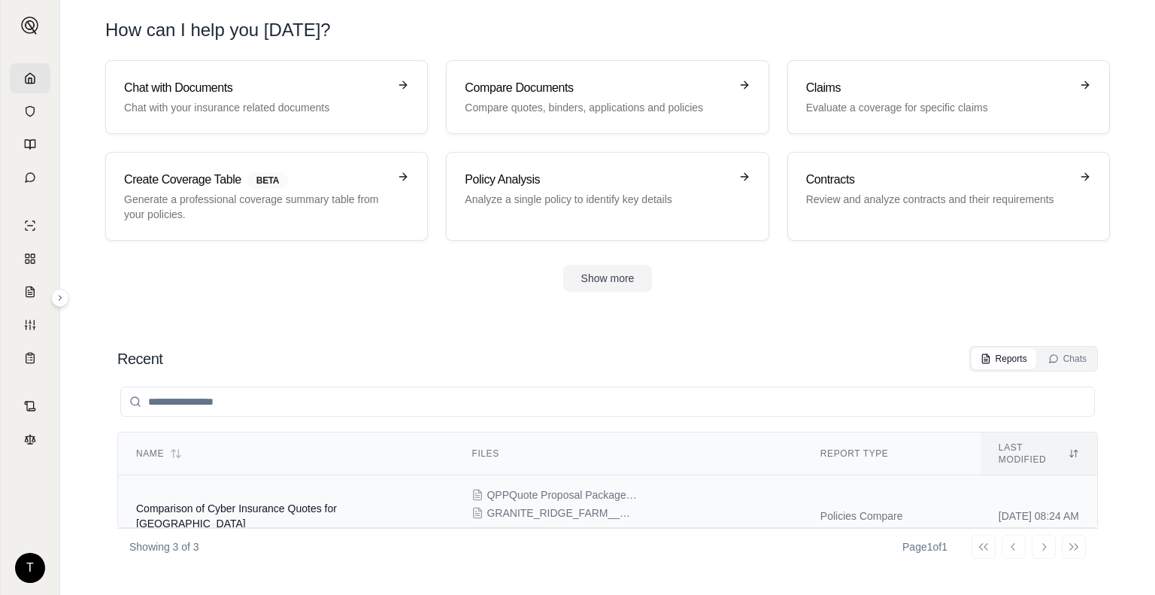
click at [573, 487] on span "QPPQuote Proposal Package.pdf" at bounding box center [561, 494] width 150 height 15
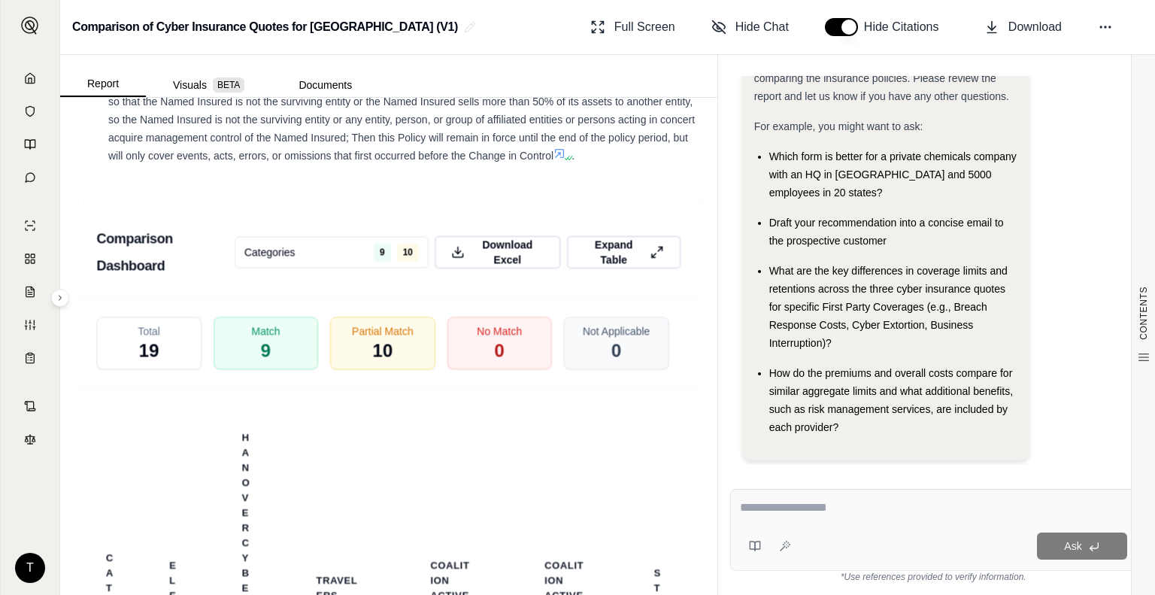
scroll to position [3895, 0]
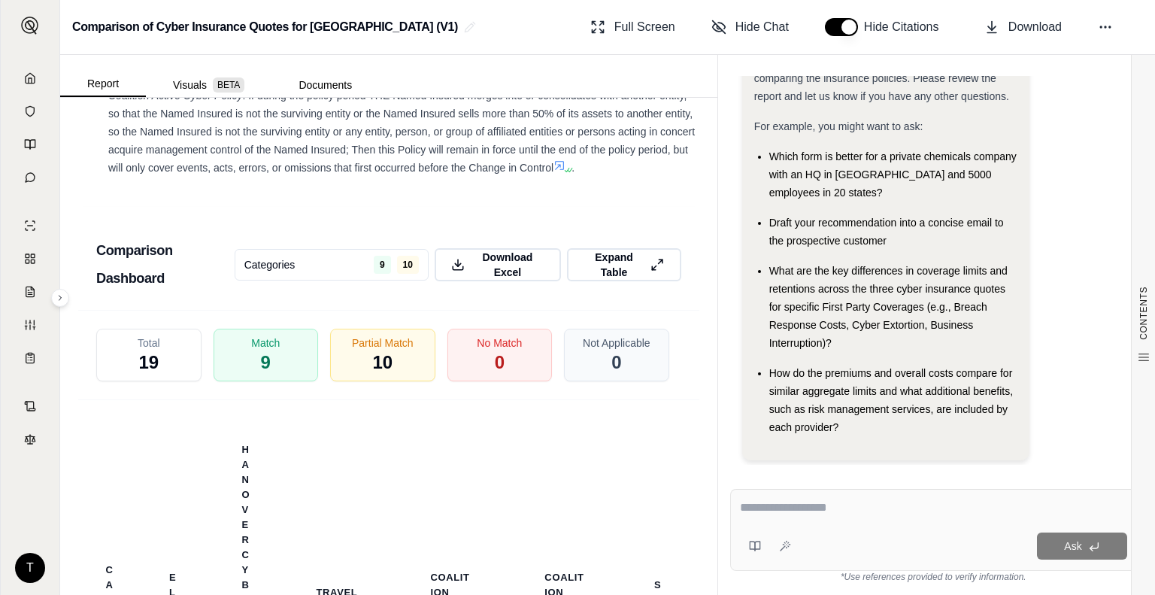
click at [349, 291] on html "T Comparison of Cyber Insurance Quotes for [GEOGRAPHIC_DATA] (V1) Full Screen H…" at bounding box center [577, 297] width 1155 height 595
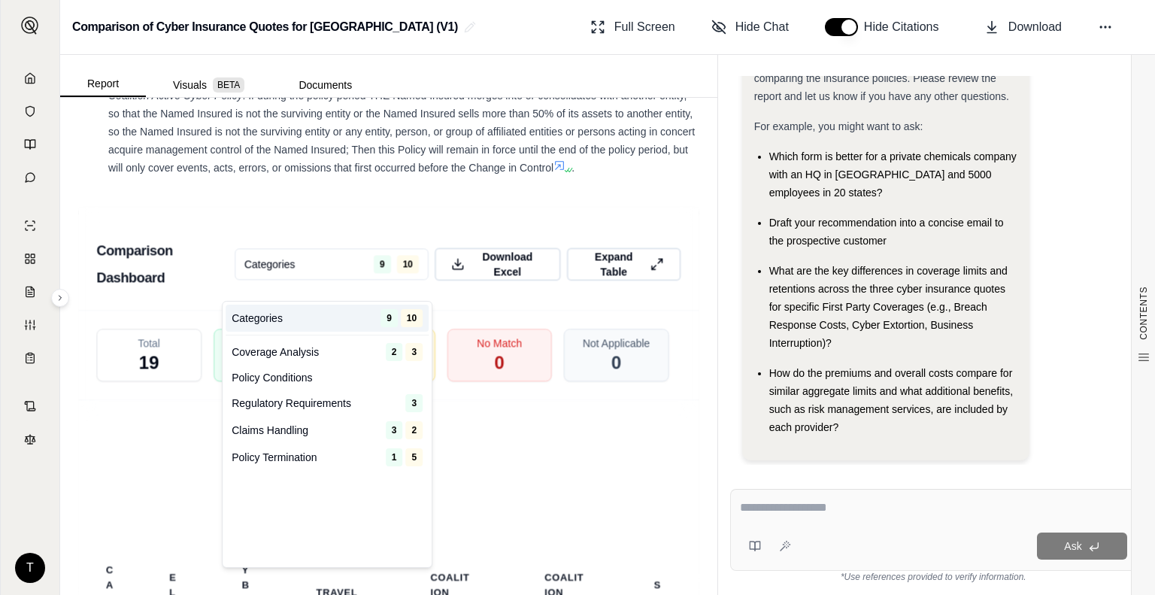
click at [331, 212] on html "T Comparison of Cyber Insurance Quotes for [GEOGRAPHIC_DATA] (V1) Full Screen H…" at bounding box center [577, 297] width 1155 height 595
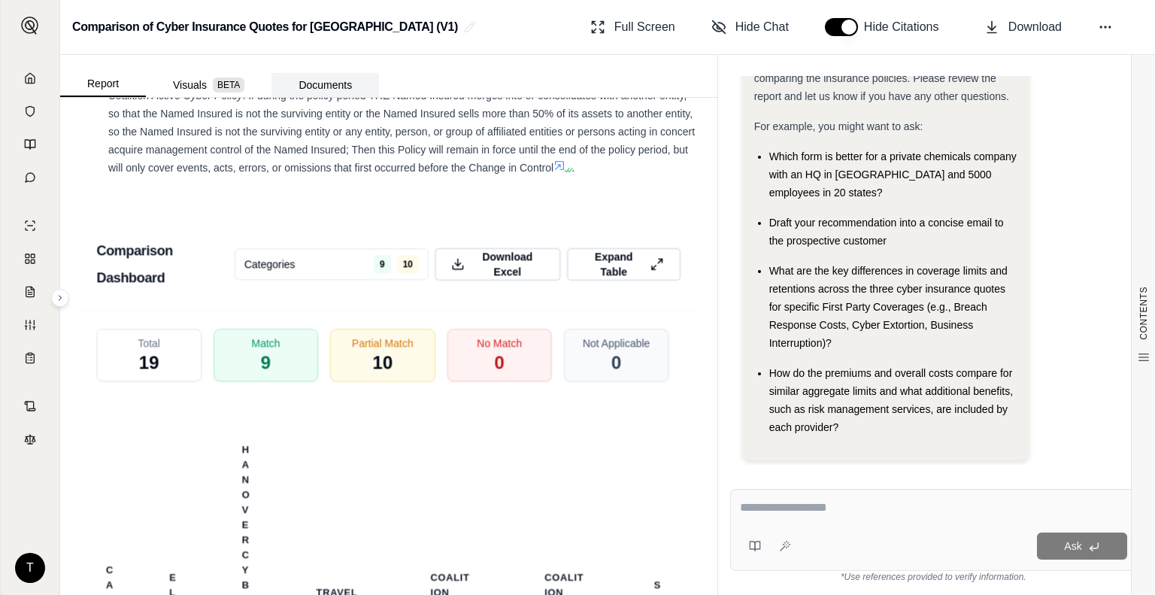
click at [346, 83] on button "Documents" at bounding box center [324, 85] width 107 height 24
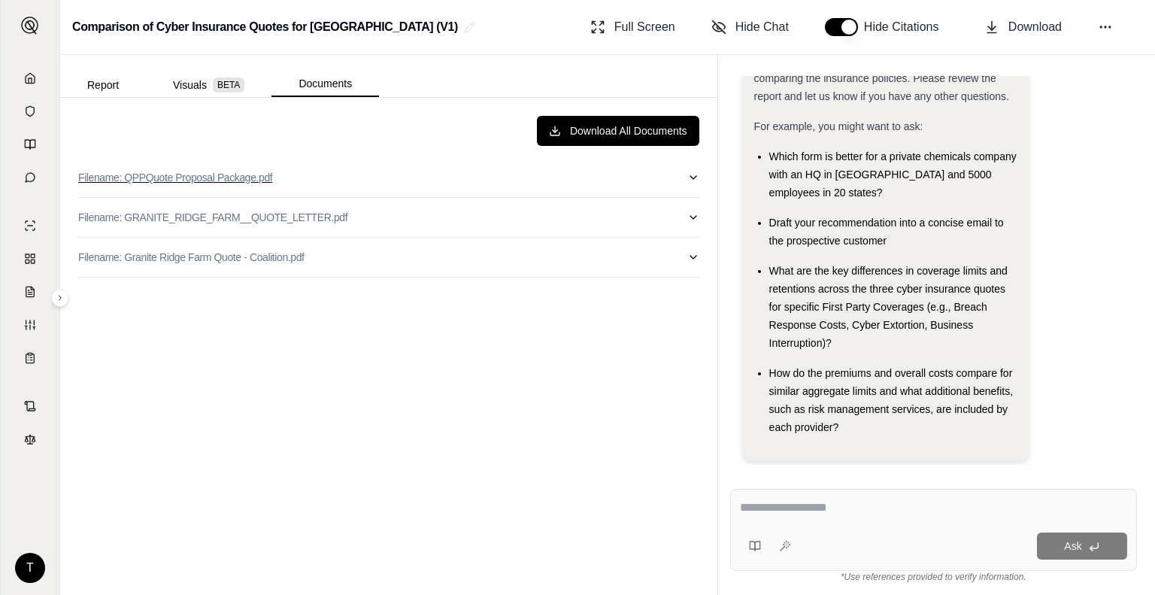
click at [687, 177] on icon "button" at bounding box center [693, 177] width 12 height 12
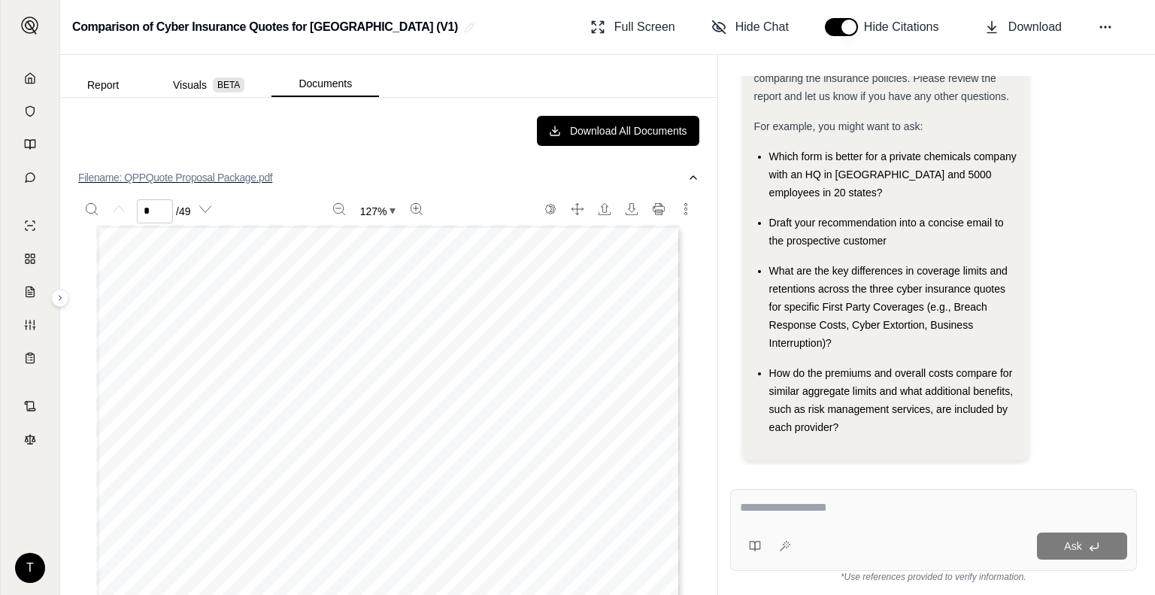
click at [690, 178] on icon "button" at bounding box center [693, 177] width 6 height 3
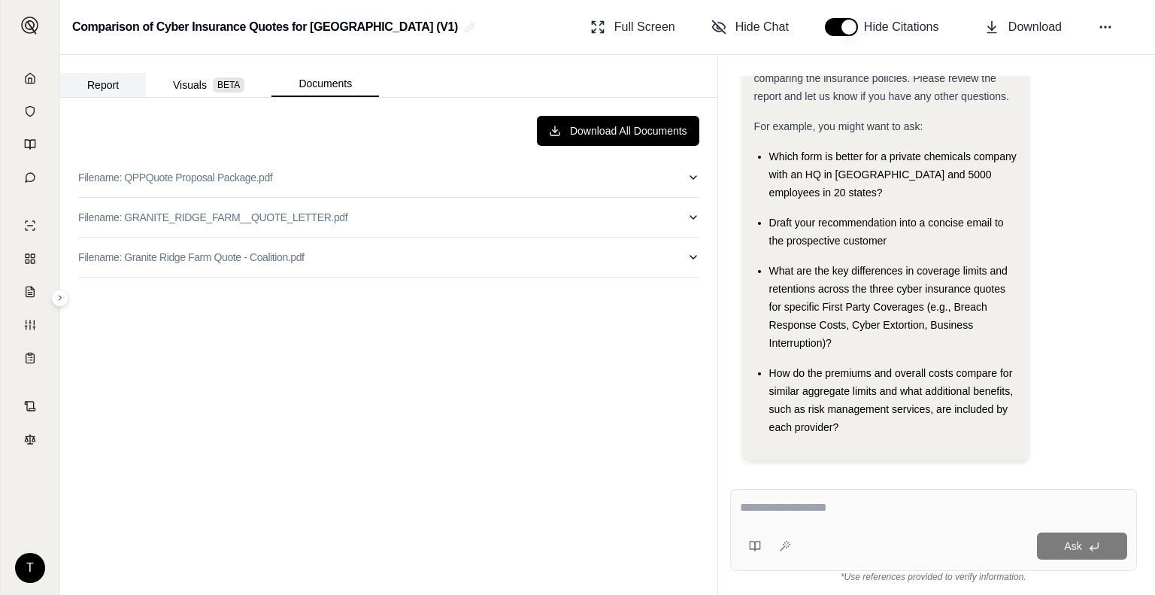
click at [116, 80] on button "Report" at bounding box center [103, 85] width 86 height 24
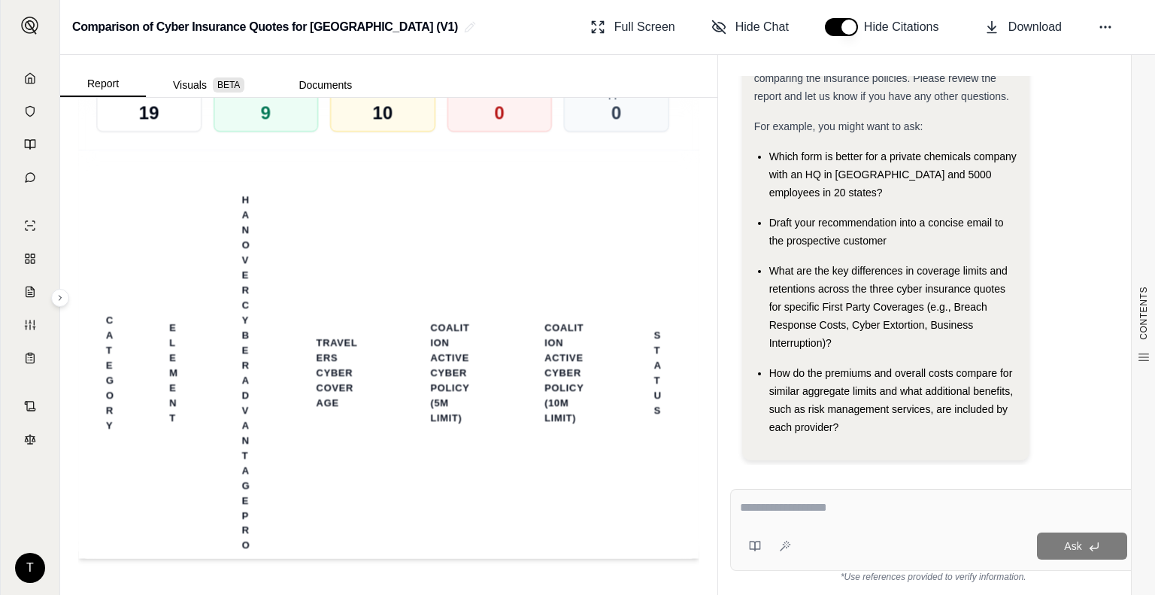
scroll to position [0, 0]
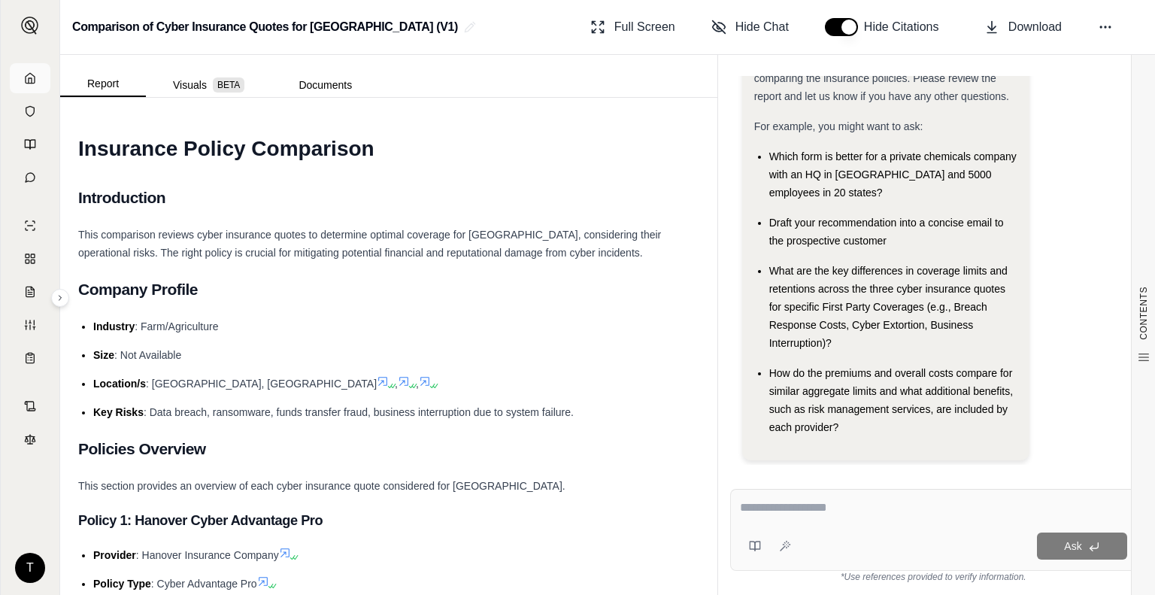
click at [20, 72] on link at bounding box center [30, 78] width 41 height 30
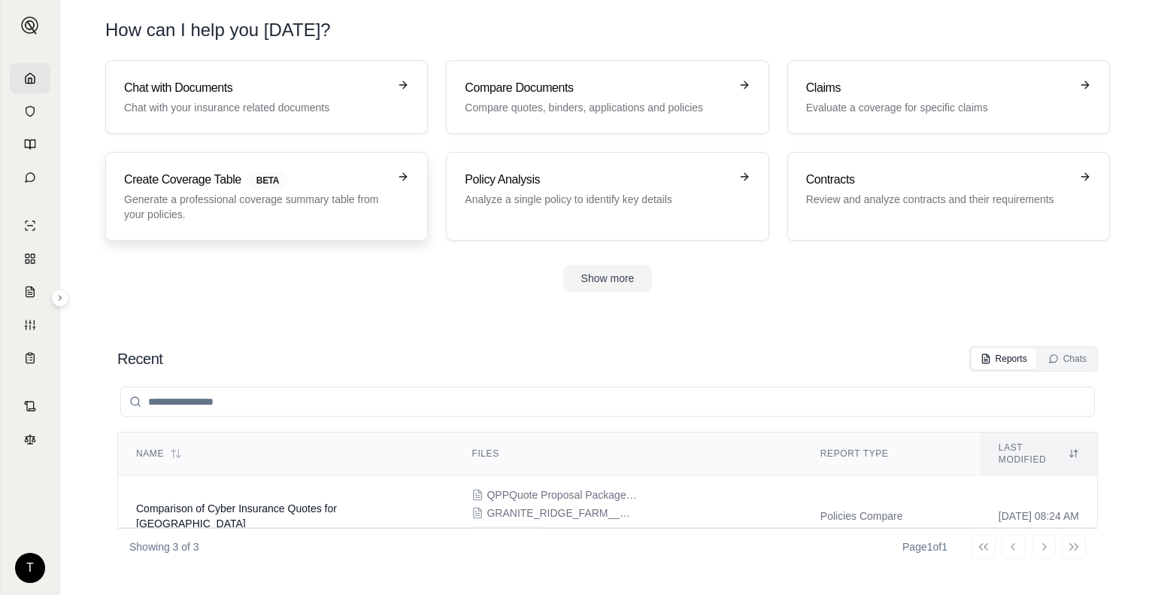
click at [386, 195] on p "Generate a professional coverage summary table from your policies." at bounding box center [256, 207] width 264 height 30
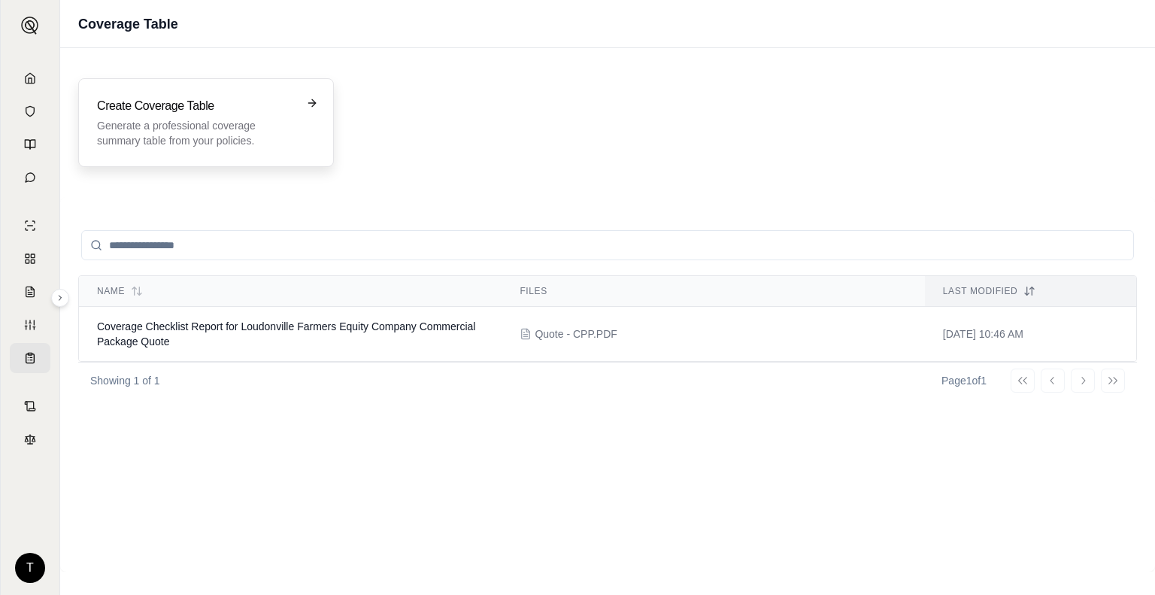
click at [263, 116] on div "Create Coverage Table Generate a professional coverage summary table from your …" at bounding box center [195, 122] width 197 height 51
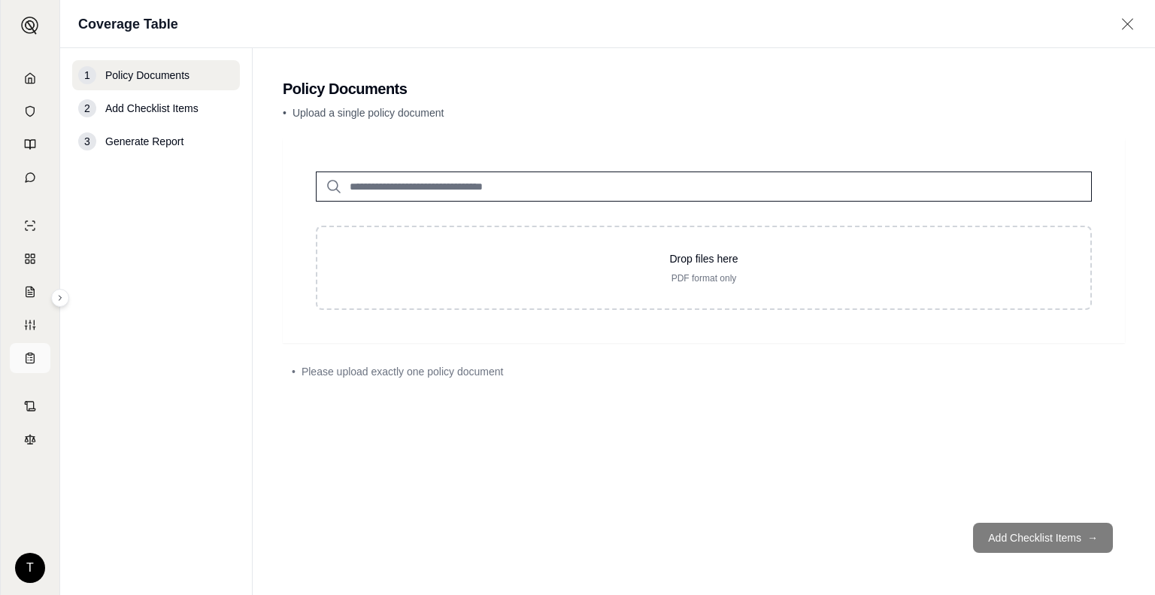
click at [35, 359] on icon at bounding box center [30, 358] width 12 height 12
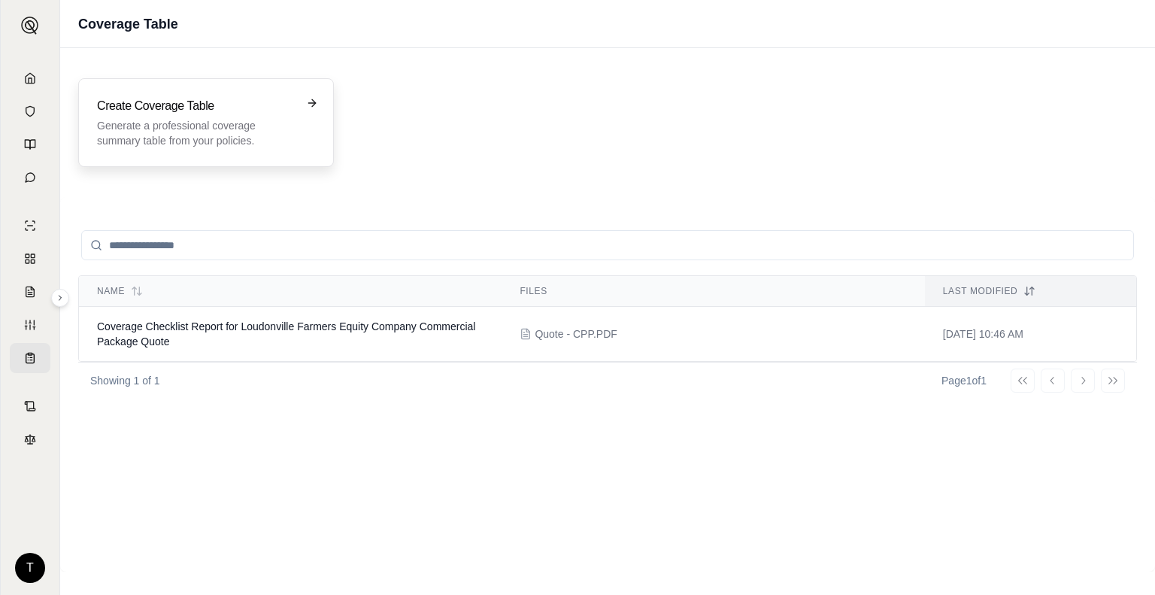
click at [250, 110] on h3 "Create Coverage Table" at bounding box center [195, 106] width 197 height 18
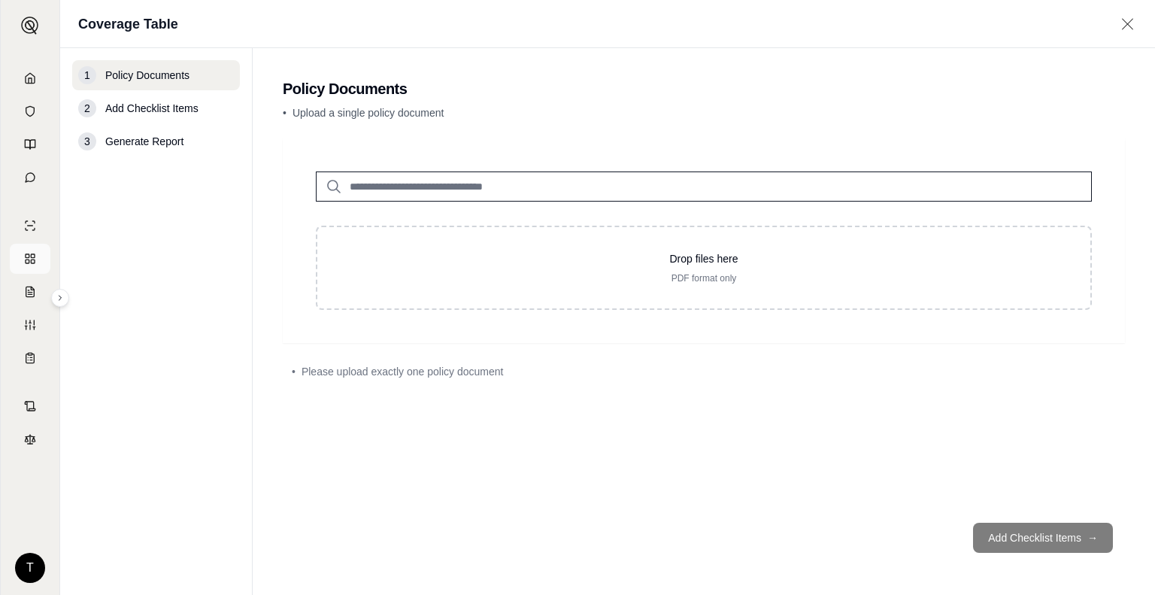
click at [33, 258] on icon at bounding box center [30, 259] width 12 height 12
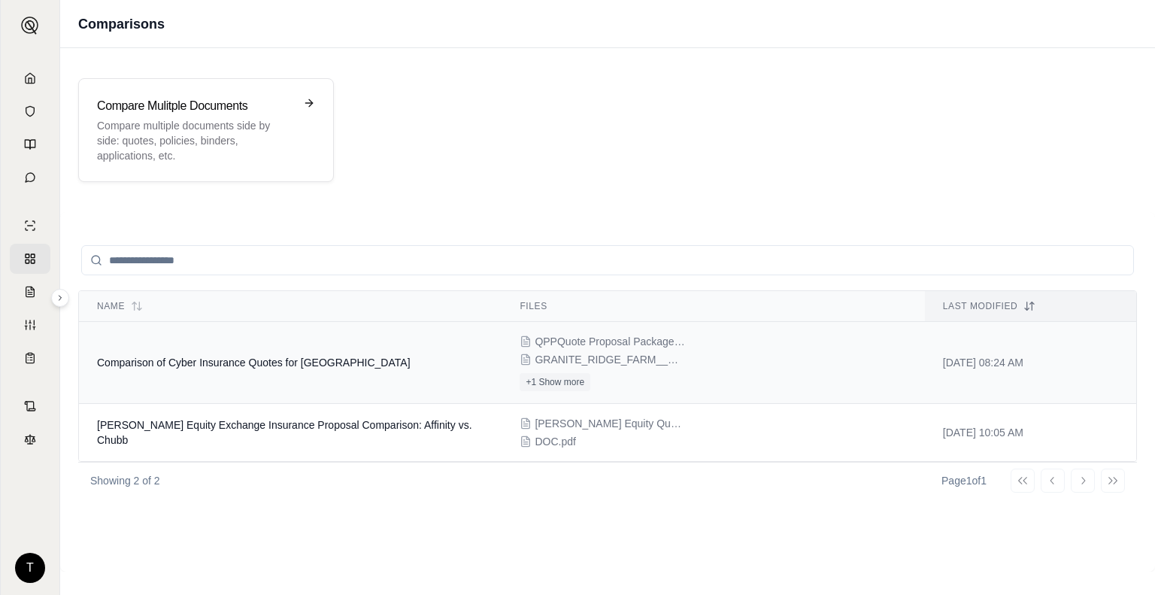
click at [637, 354] on span "GRANITE_RIDGE_FARM__QUOTE_LETTER.pdf" at bounding box center [609, 359] width 150 height 15
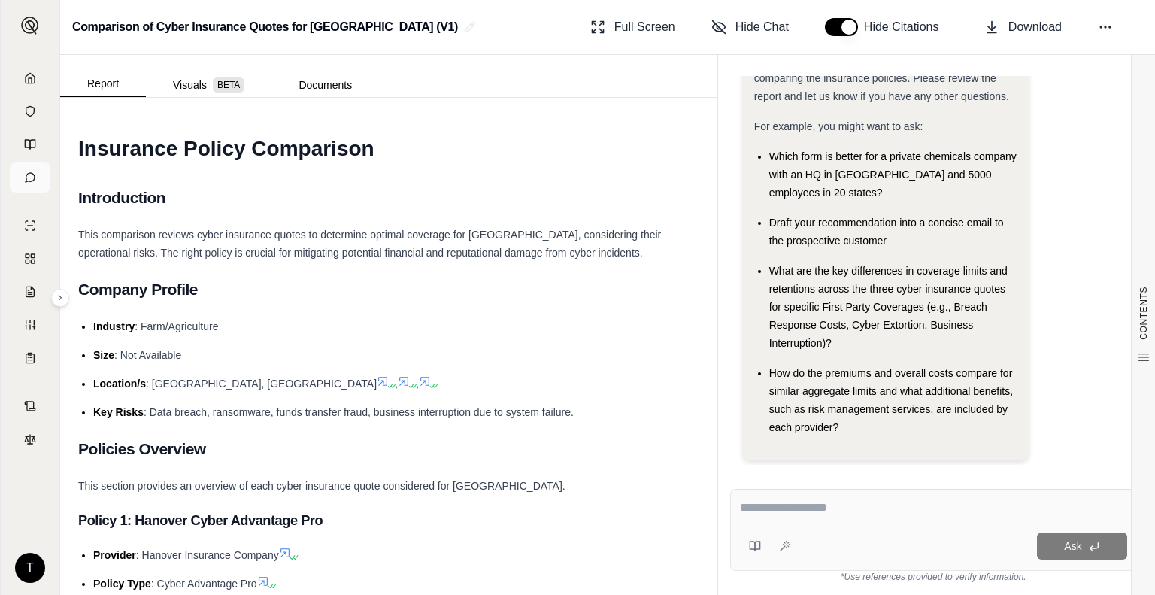
click at [21, 175] on link at bounding box center [30, 177] width 41 height 30
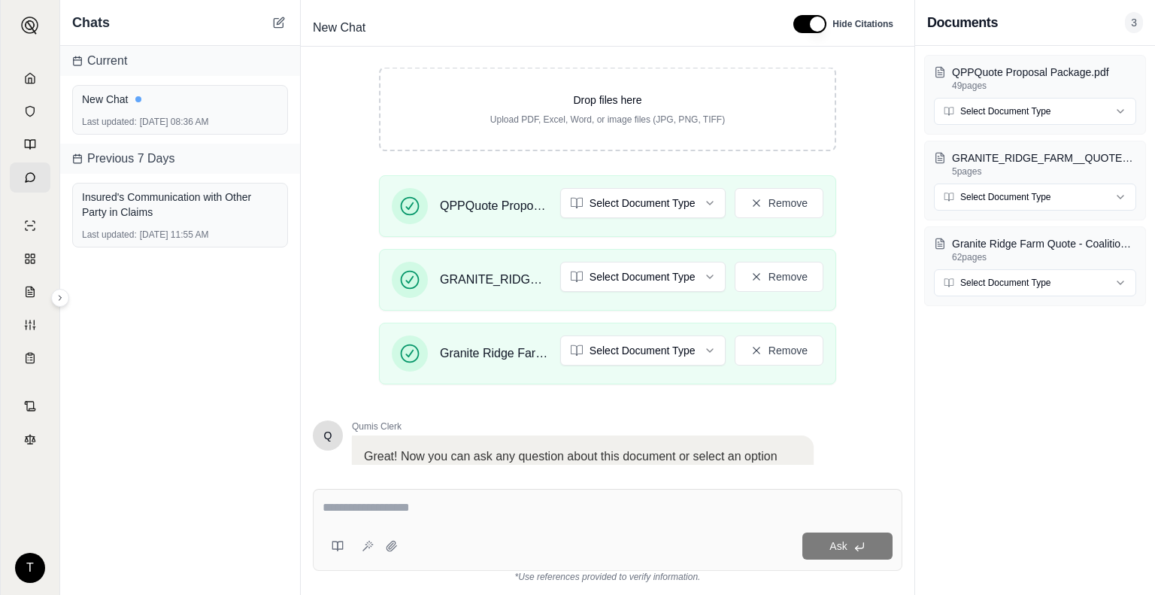
scroll to position [247, 0]
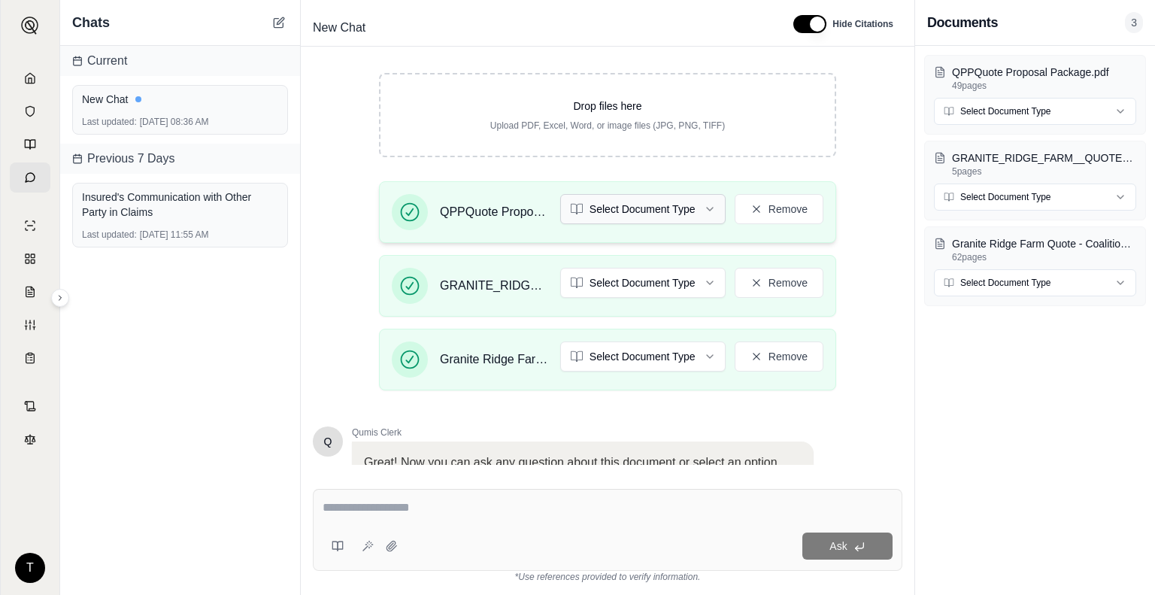
click at [703, 213] on html "T Chats Current New Chat Last updated: [DATE] 08:36 AM Previous 7 Days Insured'…" at bounding box center [577, 297] width 1155 height 595
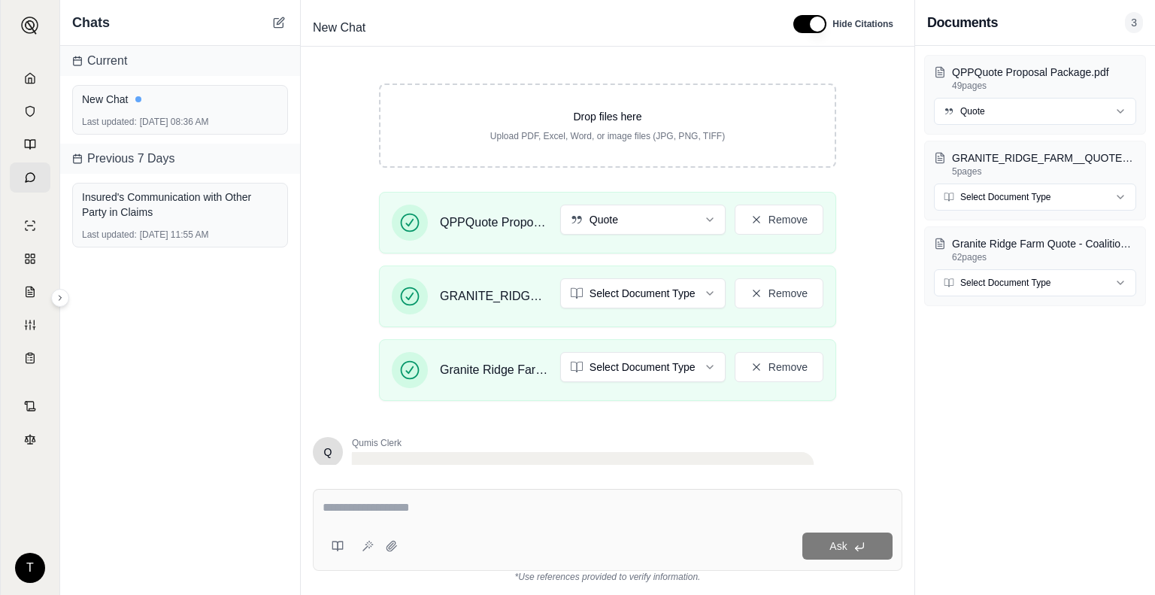
scroll to position [245, 0]
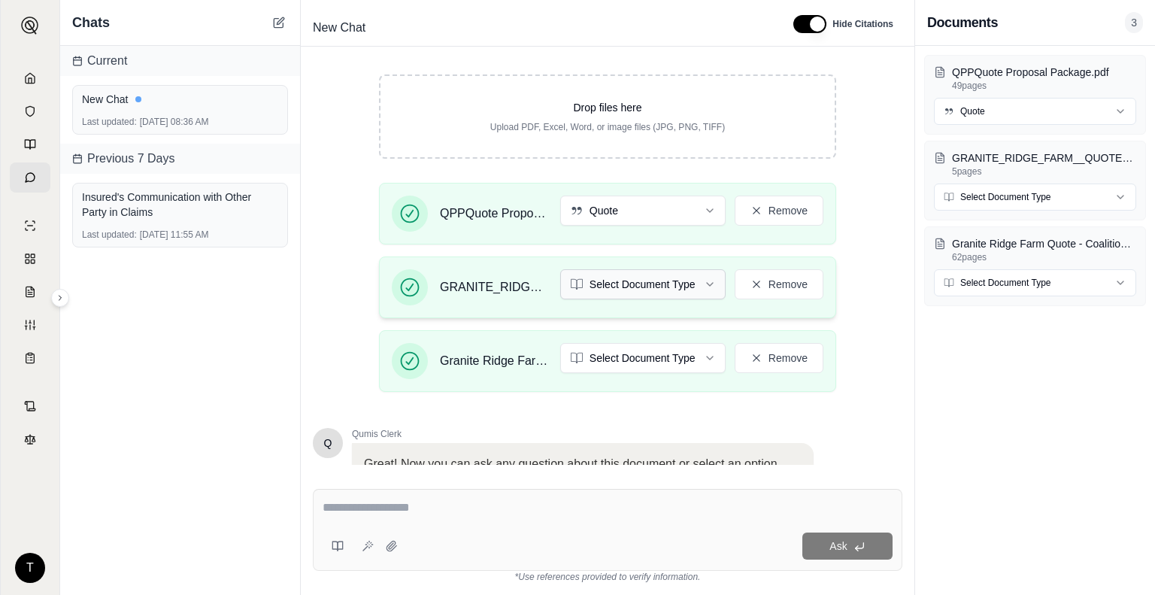
click at [707, 285] on html "T Chats Current New Chat Last updated: [DATE] 08:36 AM Previous 7 Days Insured'…" at bounding box center [577, 297] width 1155 height 595
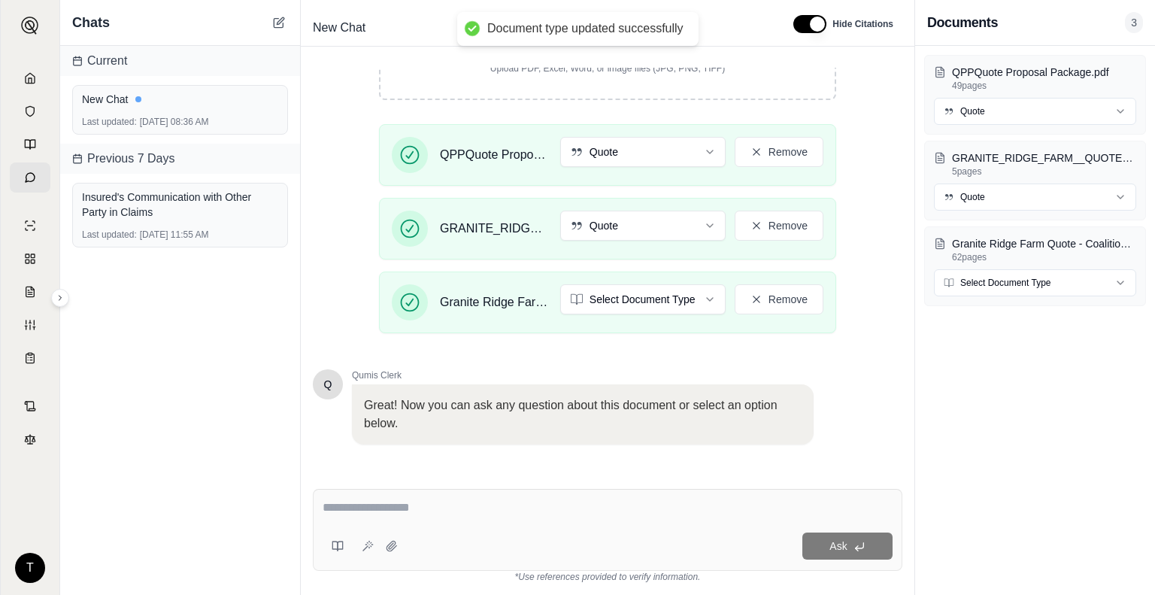
scroll to position [309, 0]
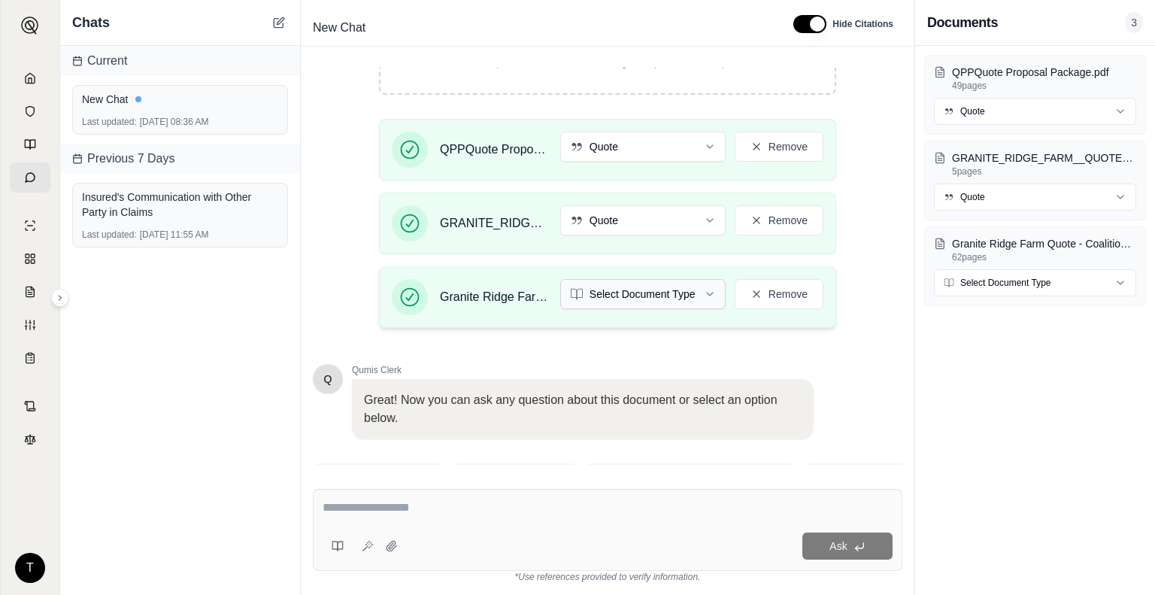
click at [698, 286] on html "Document type updated successfully T Chats Current New Chat Last updated: [DATE…" at bounding box center [577, 297] width 1155 height 595
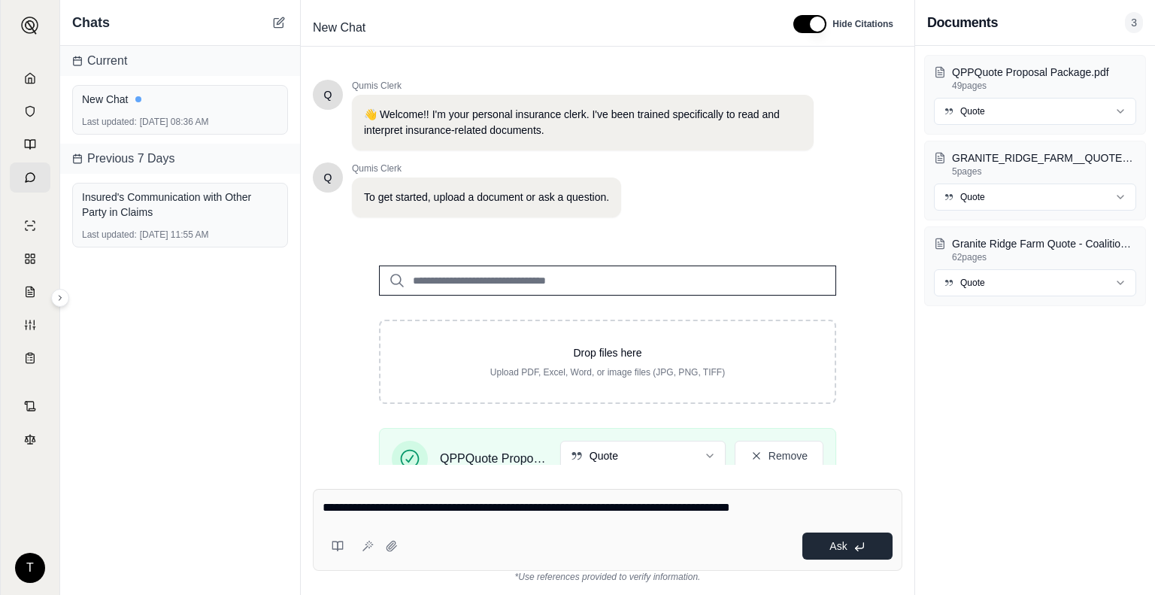
type textarea "**********"
click at [858, 545] on icon at bounding box center [859, 546] width 12 height 12
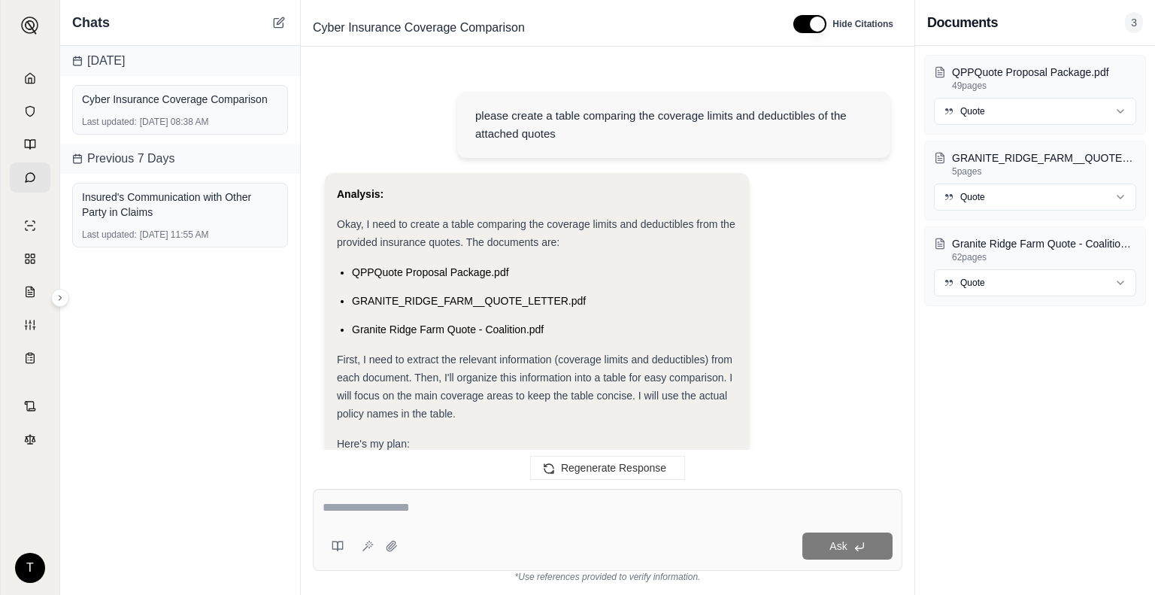
scroll to position [7087, 0]
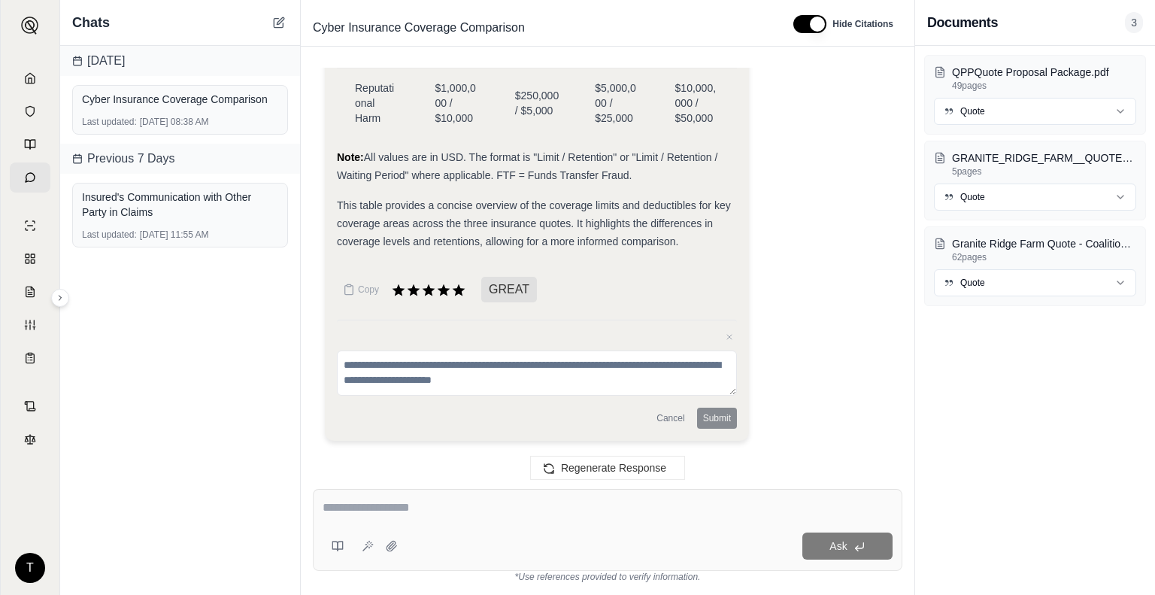
click at [393, 496] on div "Ask" at bounding box center [607, 530] width 589 height 82
type textarea "**********"
click at [845, 545] on span "Ask" at bounding box center [837, 546] width 17 height 12
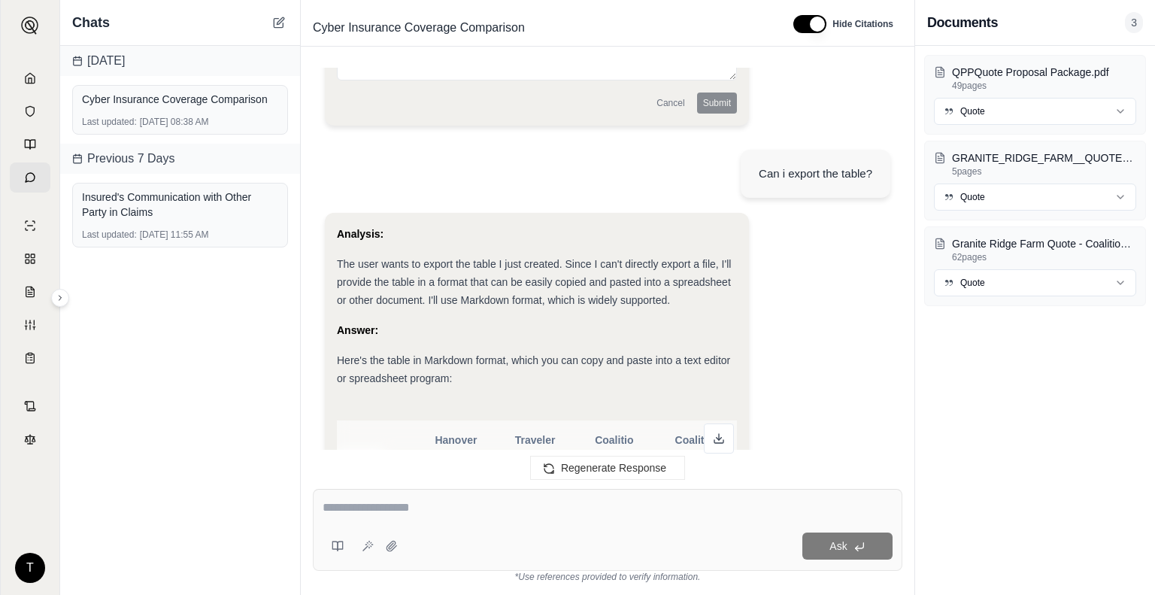
scroll to position [7391, 0]
drag, startPoint x: 722, startPoint y: 310, endPoint x: 341, endPoint y: 438, distance: 402.2
click at [710, 444] on button at bounding box center [719, 437] width 30 height 30
